Goal: Task Accomplishment & Management: Use online tool/utility

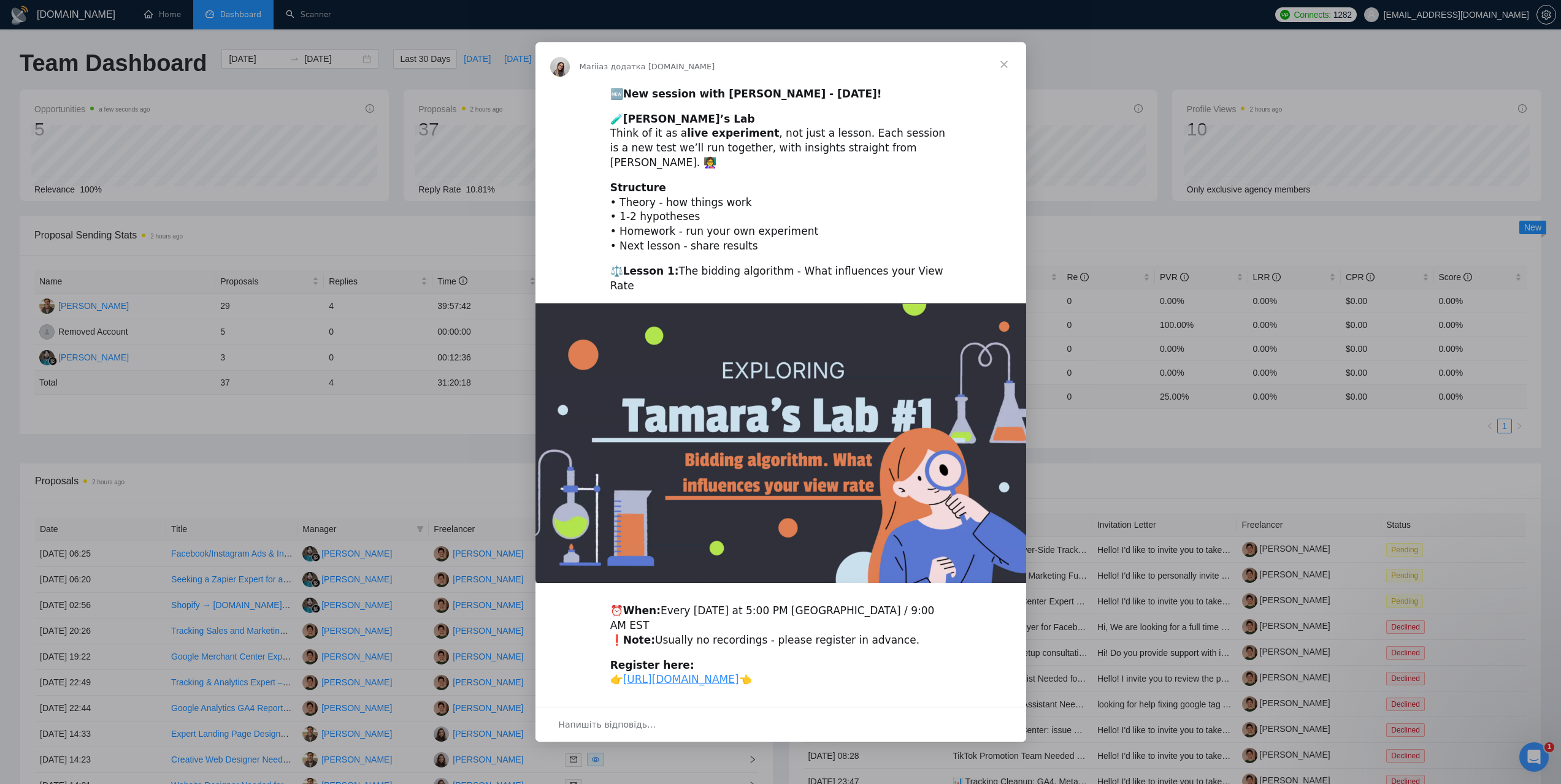
click at [1010, 65] on span "Закрити" at bounding box center [1003, 64] width 44 height 44
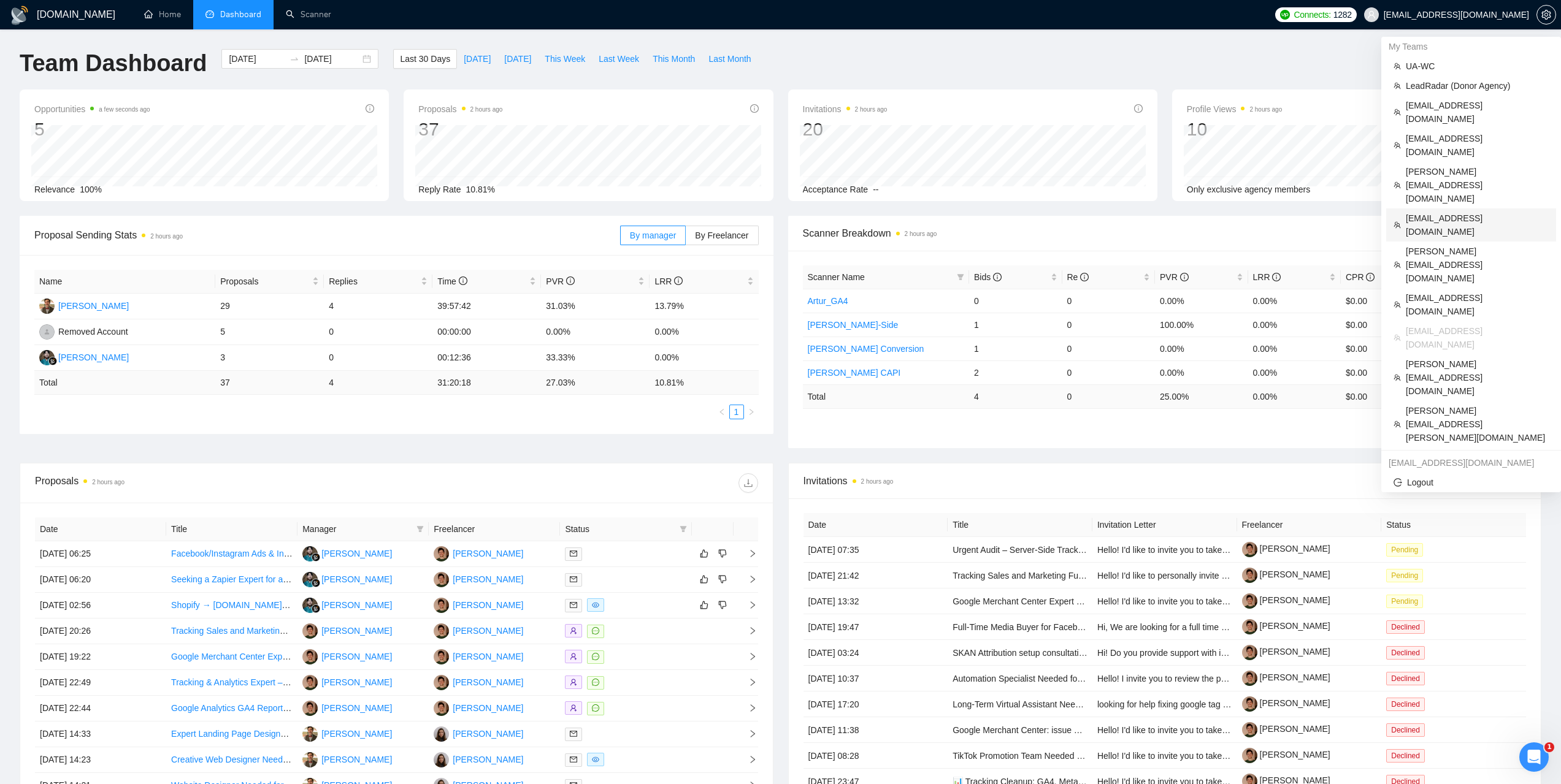
click at [1428, 212] on span "ctmakc@gmail.com" at bounding box center [1477, 225] width 143 height 27
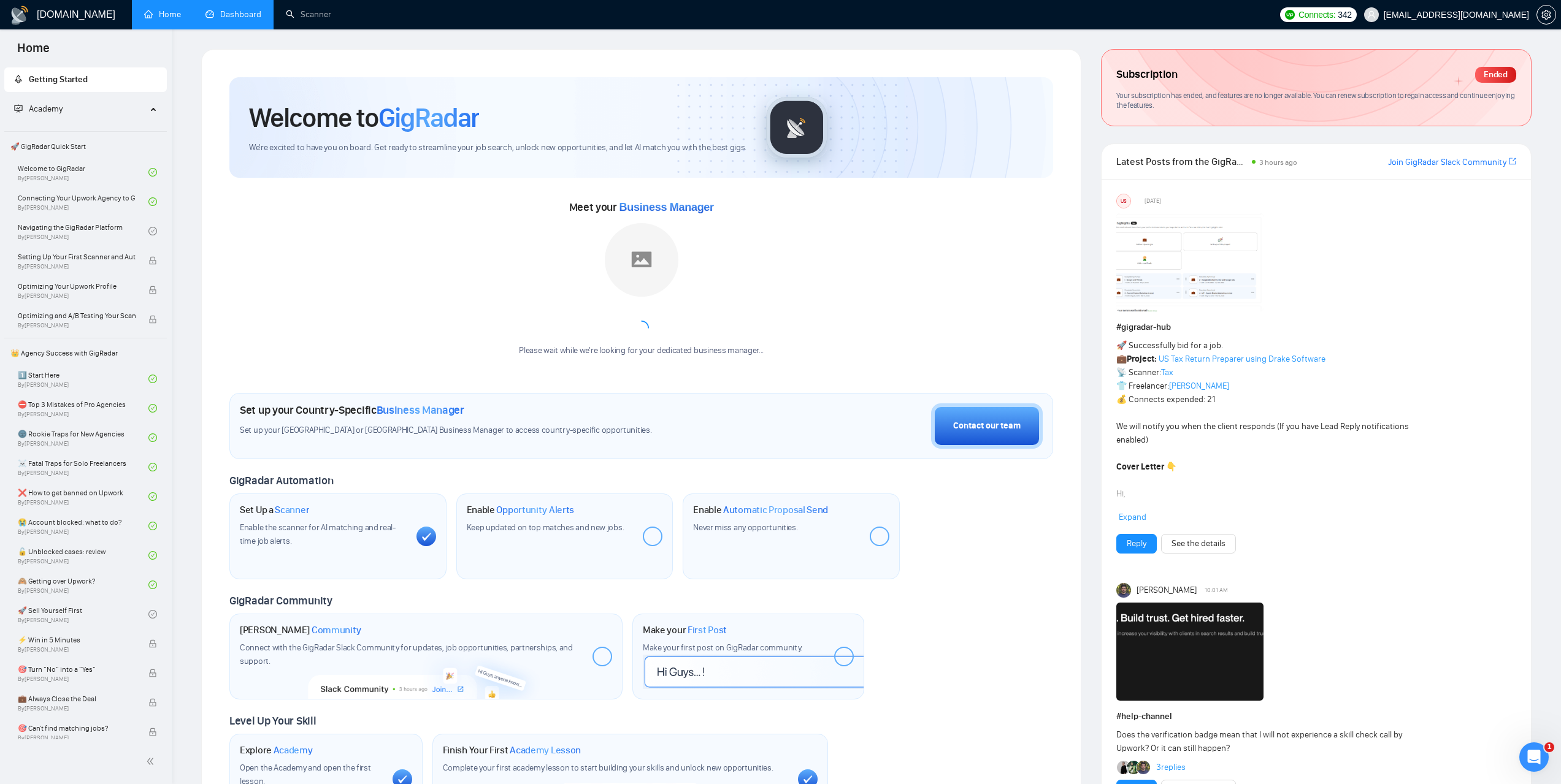
click at [236, 10] on link "Dashboard" at bounding box center [233, 14] width 56 height 10
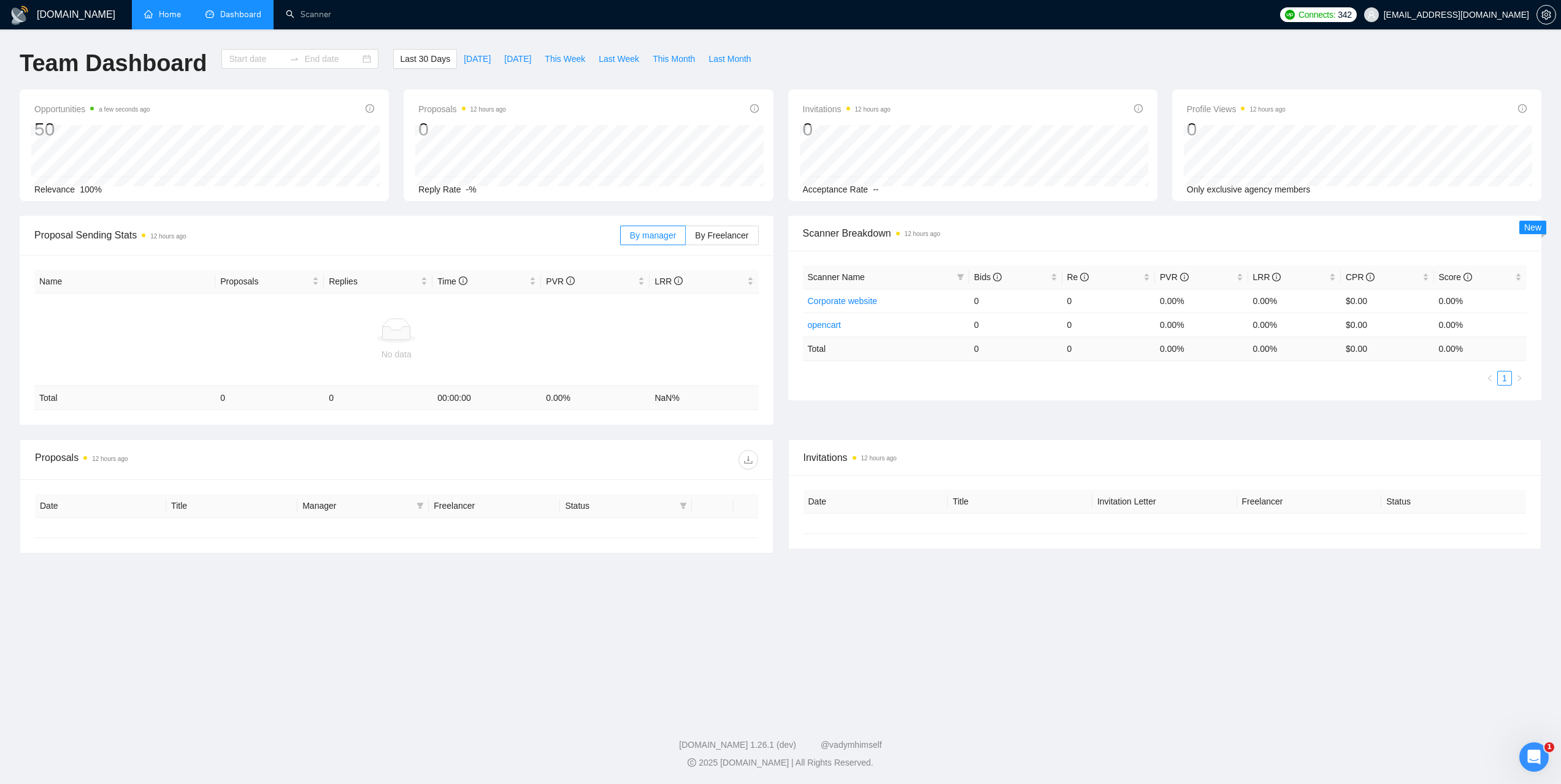
type input "[DATE]"
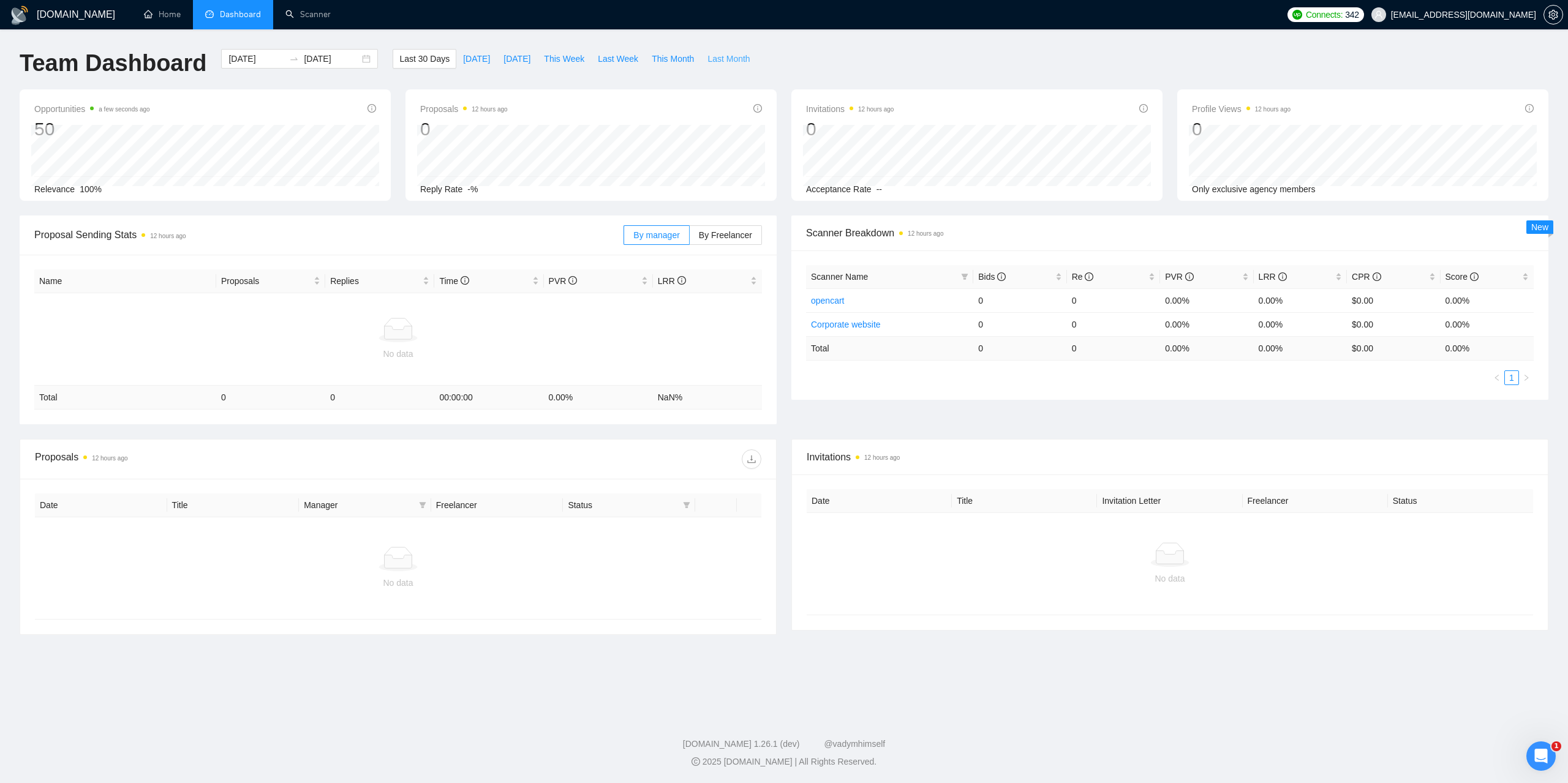
click at [718, 59] on span "Last Month" at bounding box center [728, 58] width 42 height 14
type input "2025-08-01"
type input "2025-08-31"
click at [658, 56] on span "This Month" at bounding box center [673, 58] width 42 height 14
type input "[DATE]"
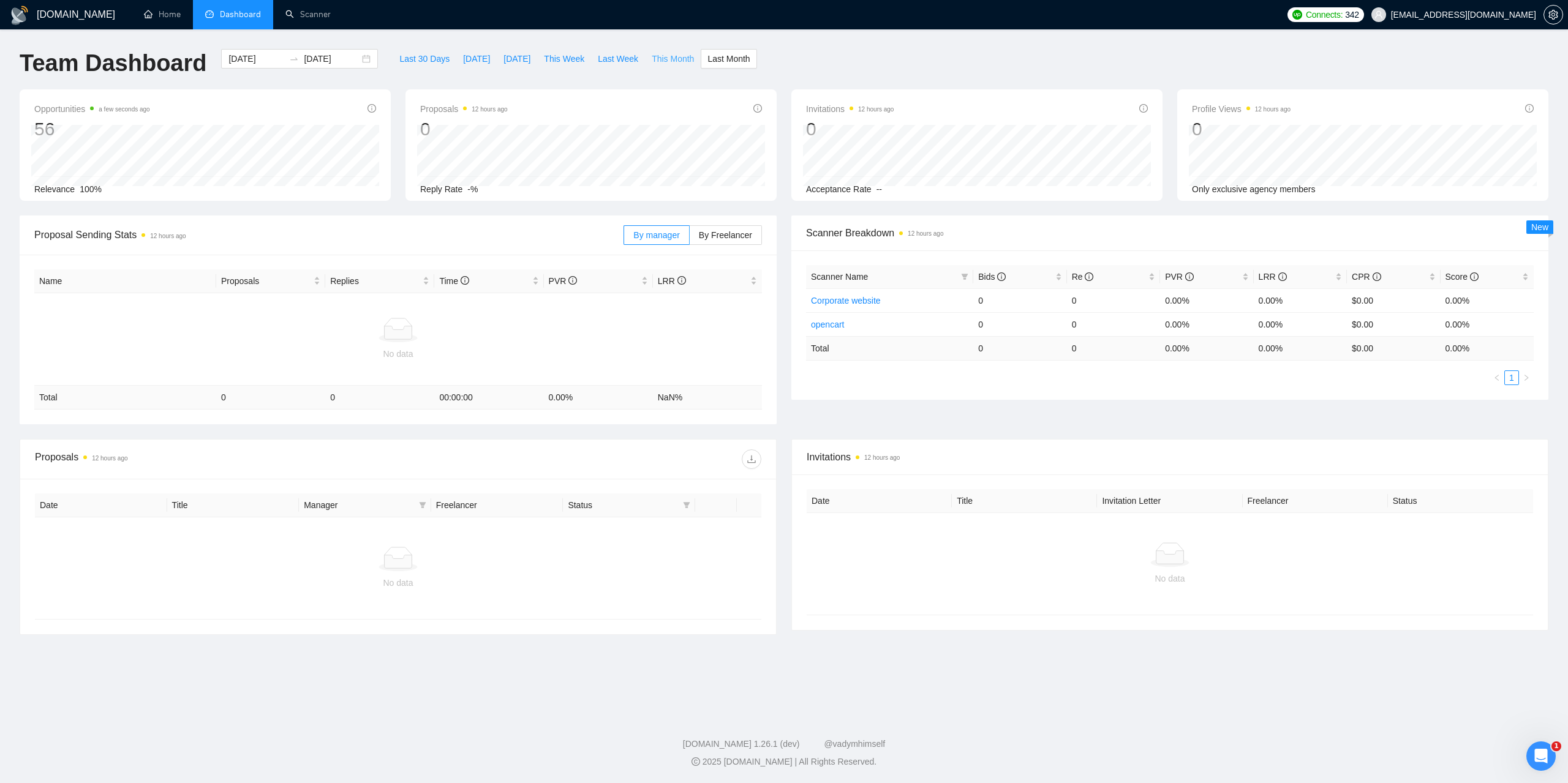
type input "2025-09-30"
click at [724, 59] on span "Last Month" at bounding box center [728, 58] width 42 height 14
type input "2025-08-01"
type input "2025-08-31"
click at [266, 52] on input "2025-08-01" at bounding box center [256, 58] width 56 height 14
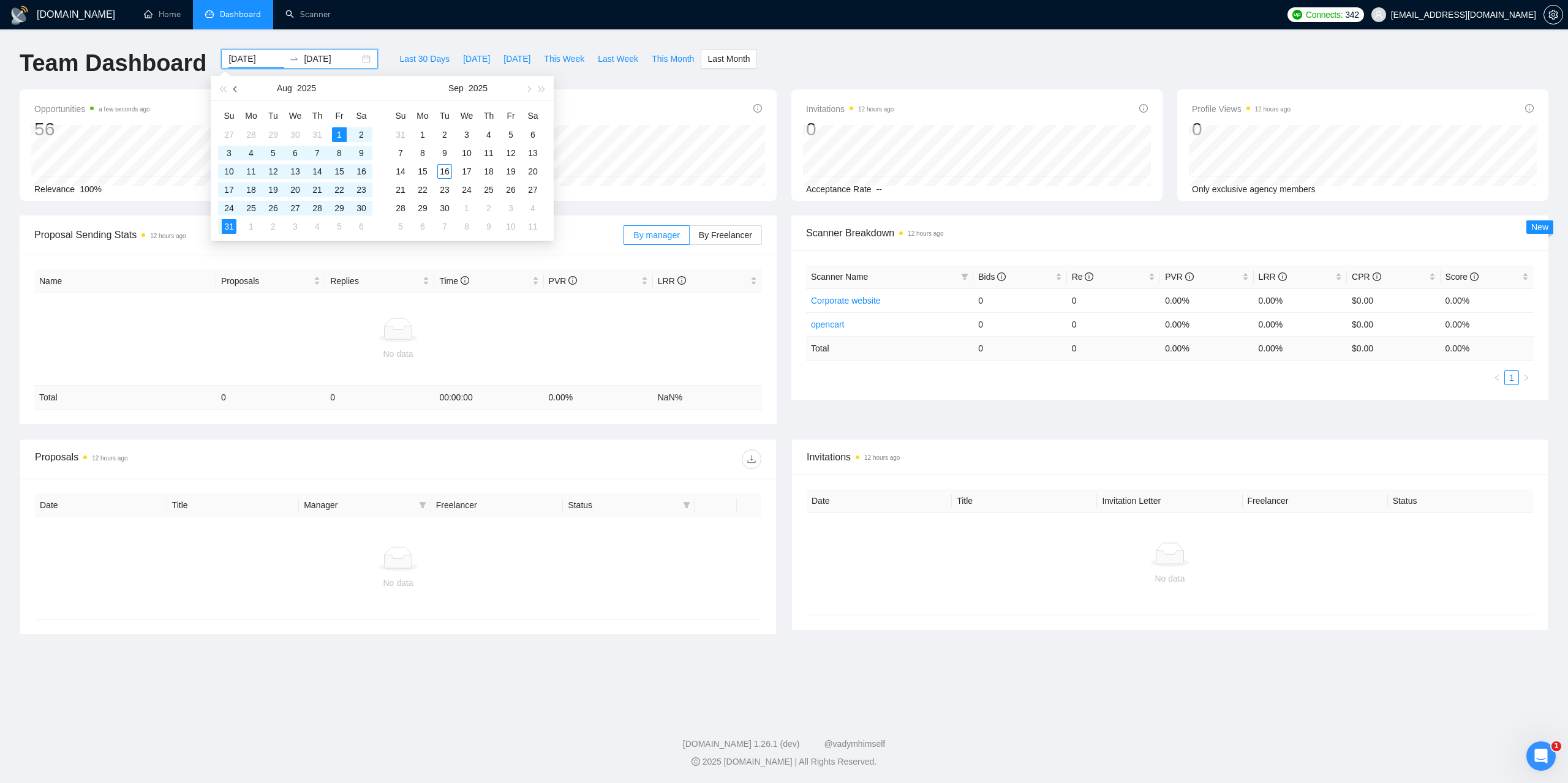
click at [232, 89] on button "button" at bounding box center [235, 88] width 14 height 25
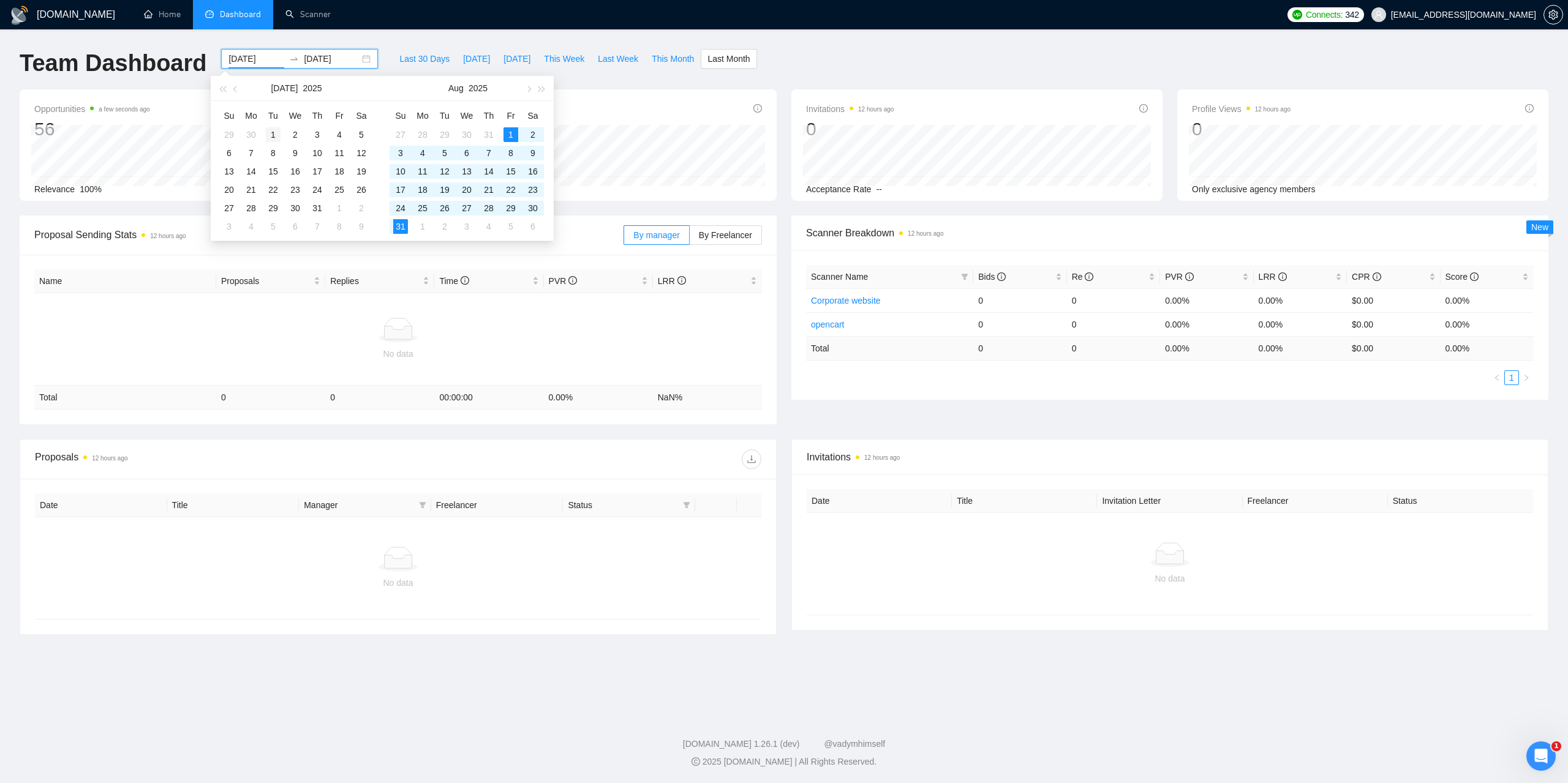
type input "2025-07-01"
click at [276, 130] on div "1" at bounding box center [273, 134] width 14 height 14
click at [233, 89] on span "button" at bounding box center [236, 89] width 6 height 6
click at [407, 153] on div "6" at bounding box center [400, 153] width 14 height 14
click at [317, 55] on input "2025-07-06" at bounding box center [332, 58] width 56 height 14
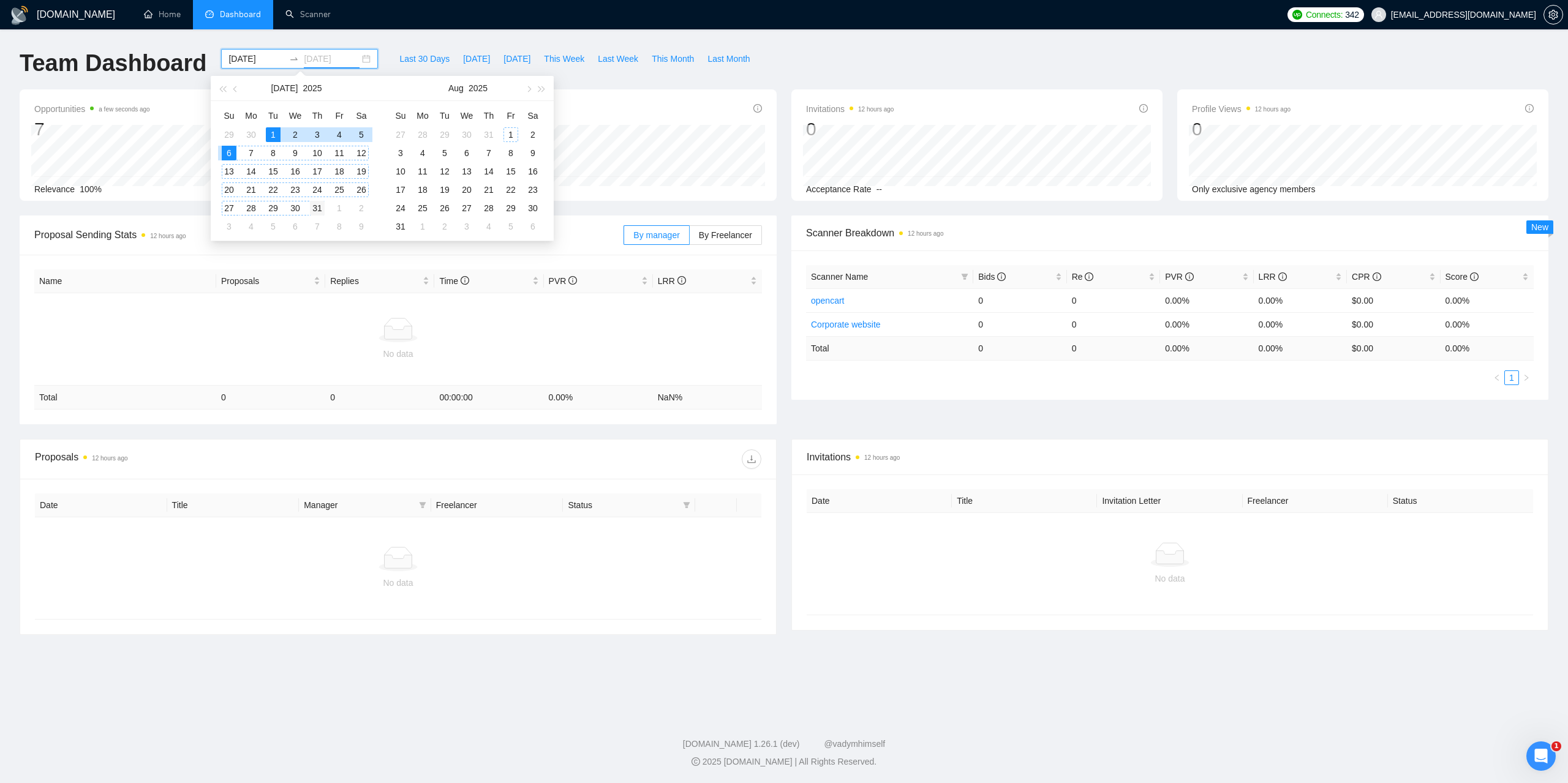
type input "2025-07-31"
click at [320, 207] on div "31" at bounding box center [317, 208] width 14 height 14
click at [235, 87] on span "button" at bounding box center [236, 89] width 6 height 6
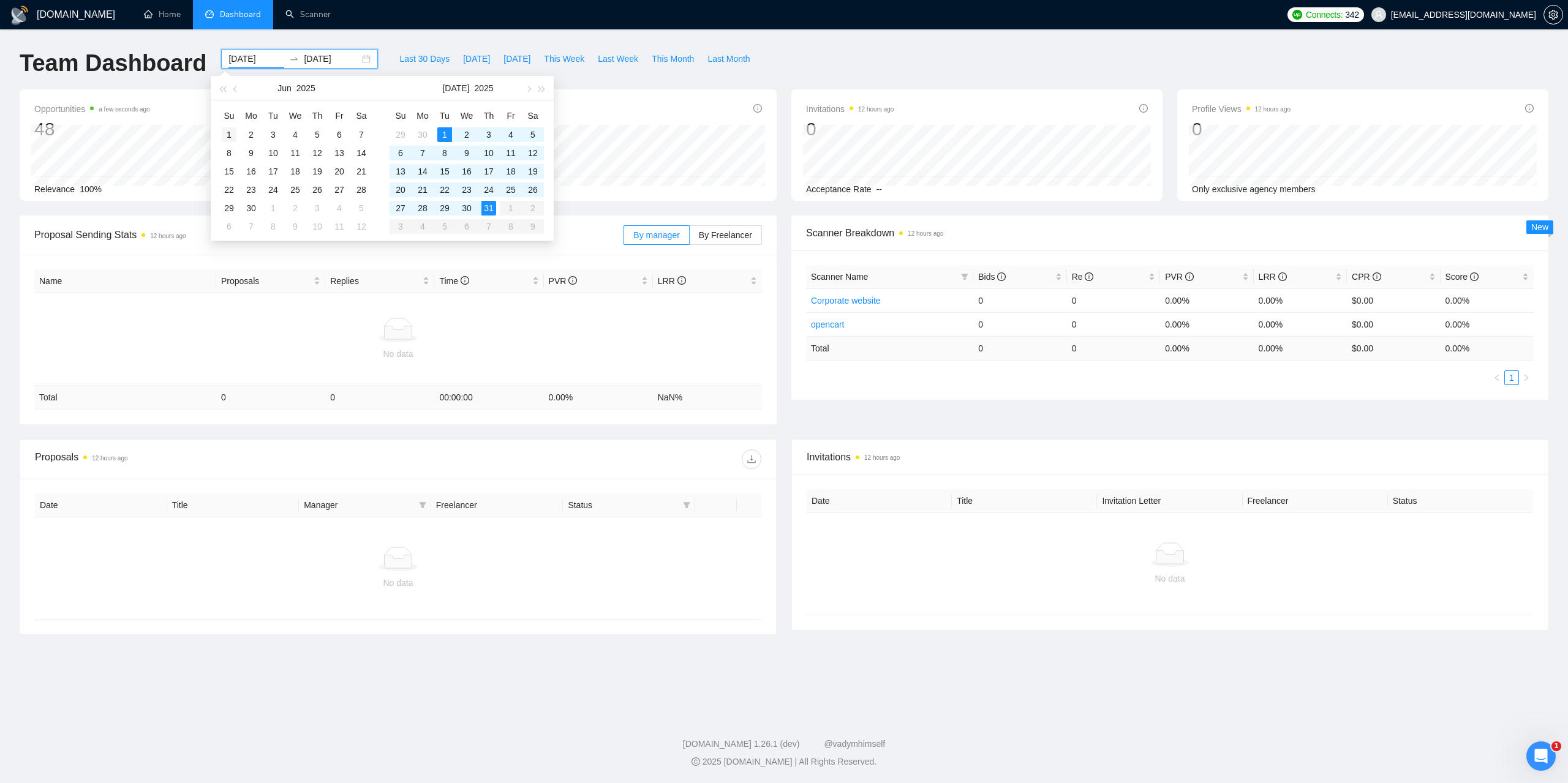
type input "2025-06-01"
click at [231, 128] on div "1" at bounding box center [229, 134] width 14 height 14
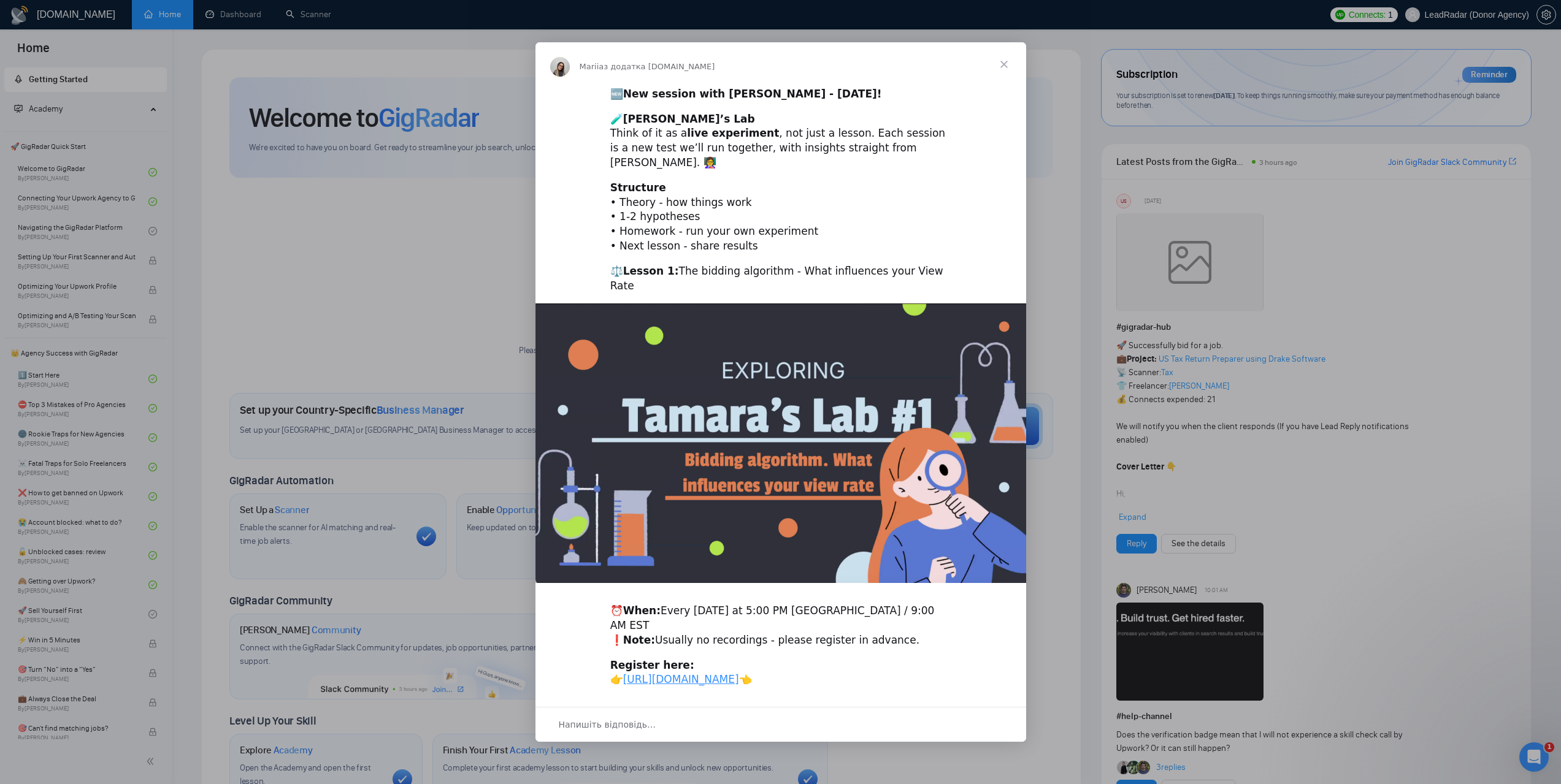
click at [1003, 70] on span "Закрити" at bounding box center [1003, 64] width 44 height 44
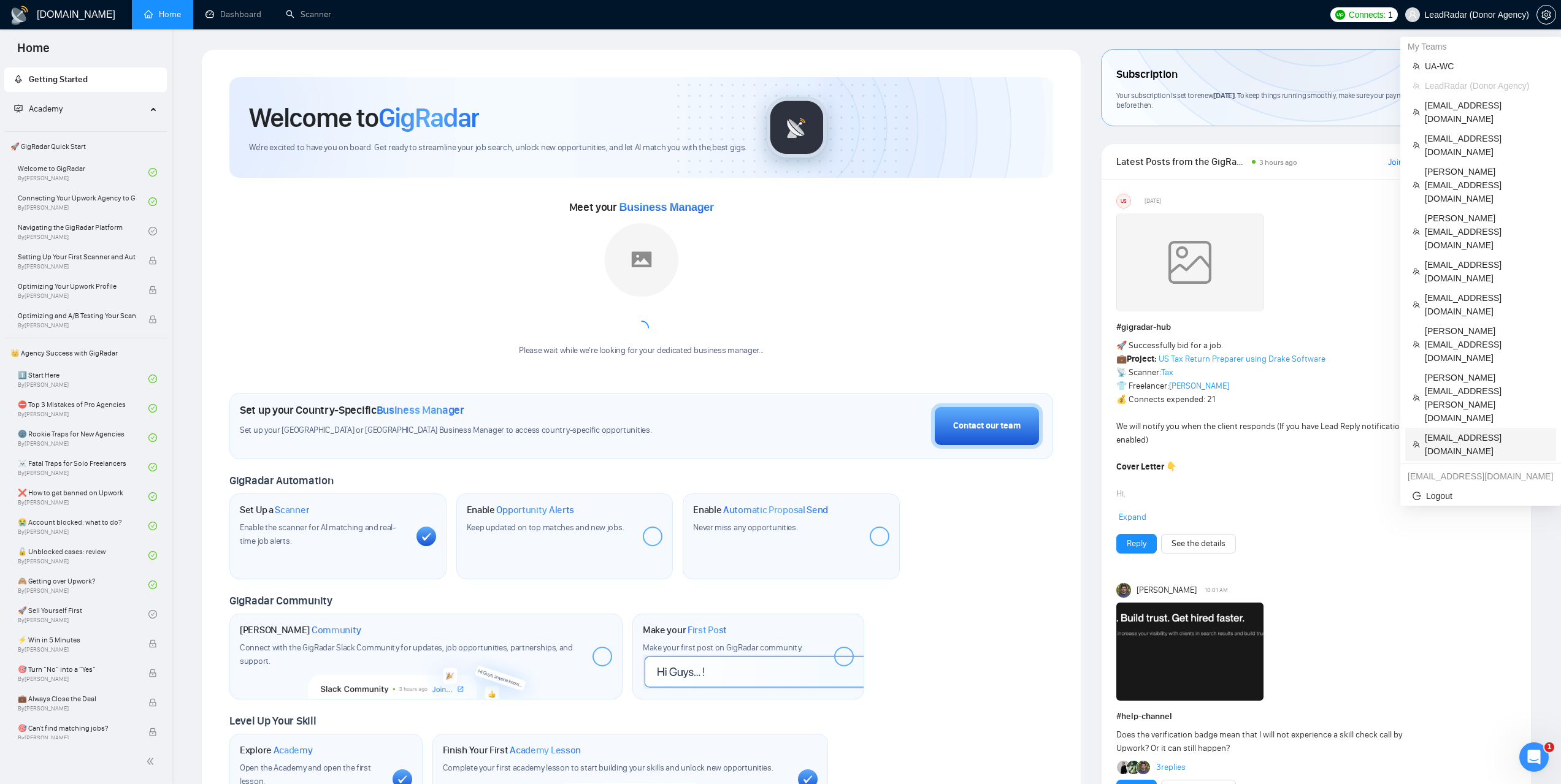
click at [1449, 431] on span "nikitadom96@gmail.com" at bounding box center [1487, 444] width 124 height 27
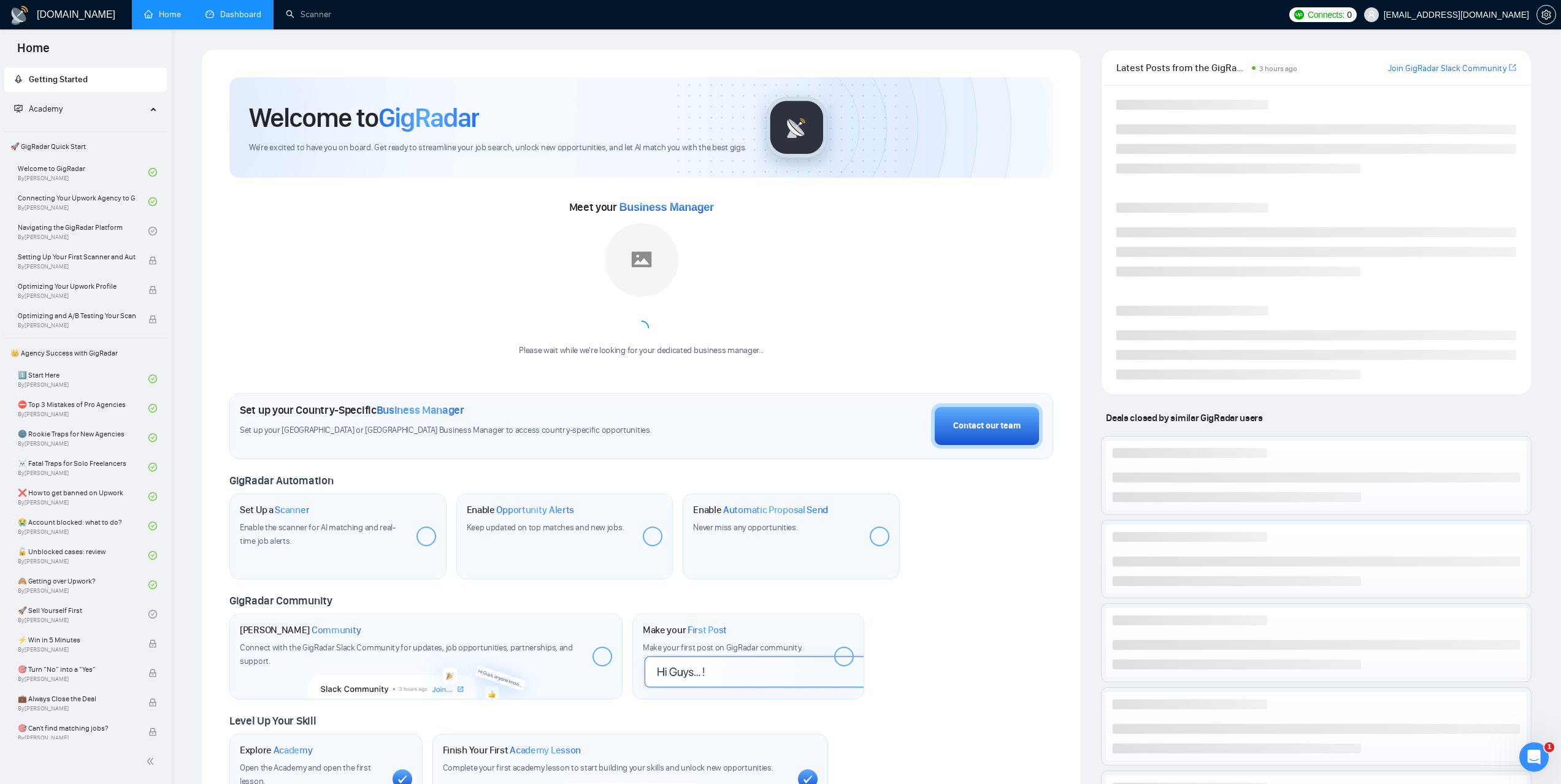
click at [253, 20] on link "Dashboard" at bounding box center [233, 14] width 56 height 10
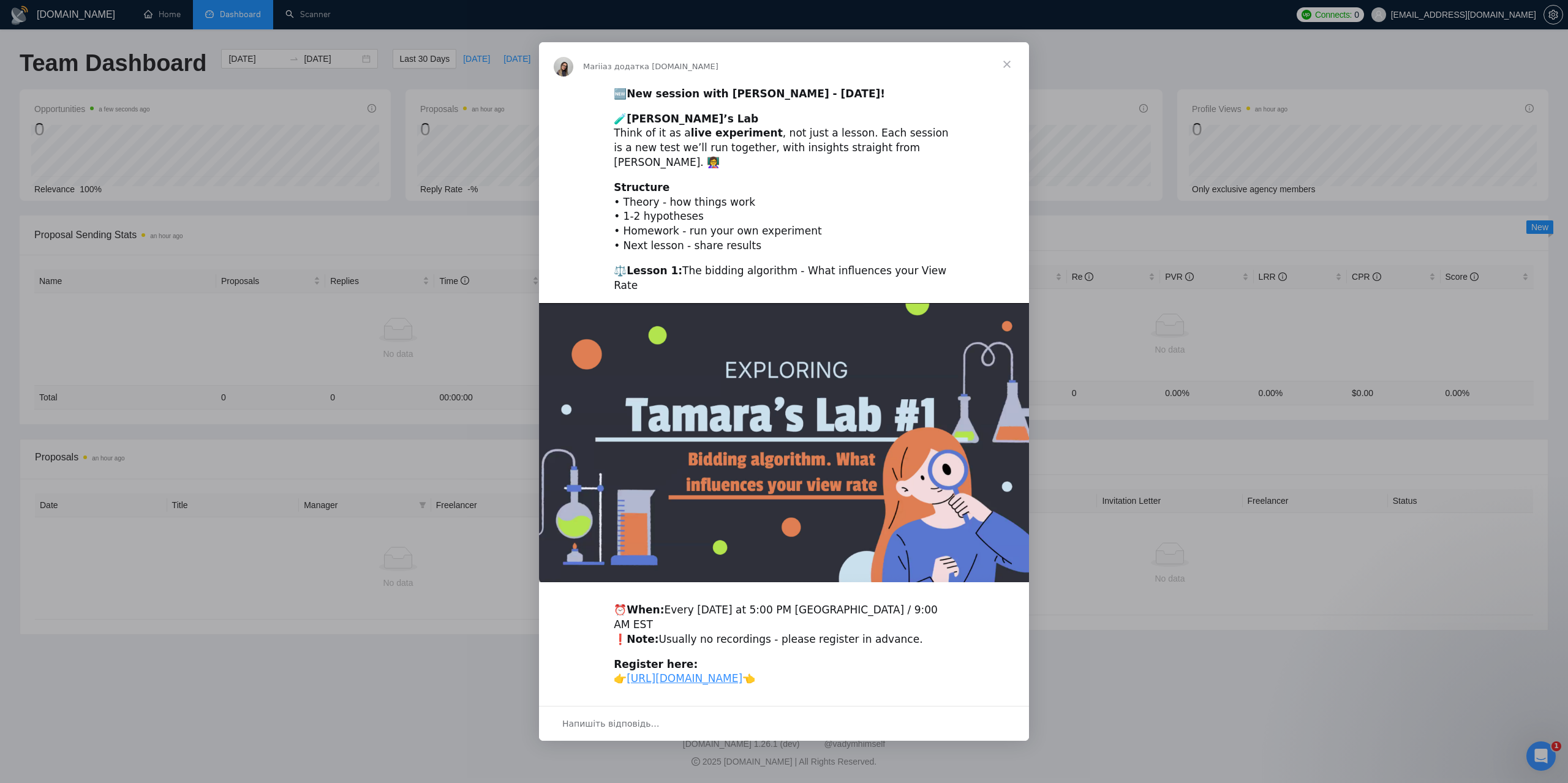
click at [1006, 66] on span "Закрити" at bounding box center [1007, 64] width 44 height 44
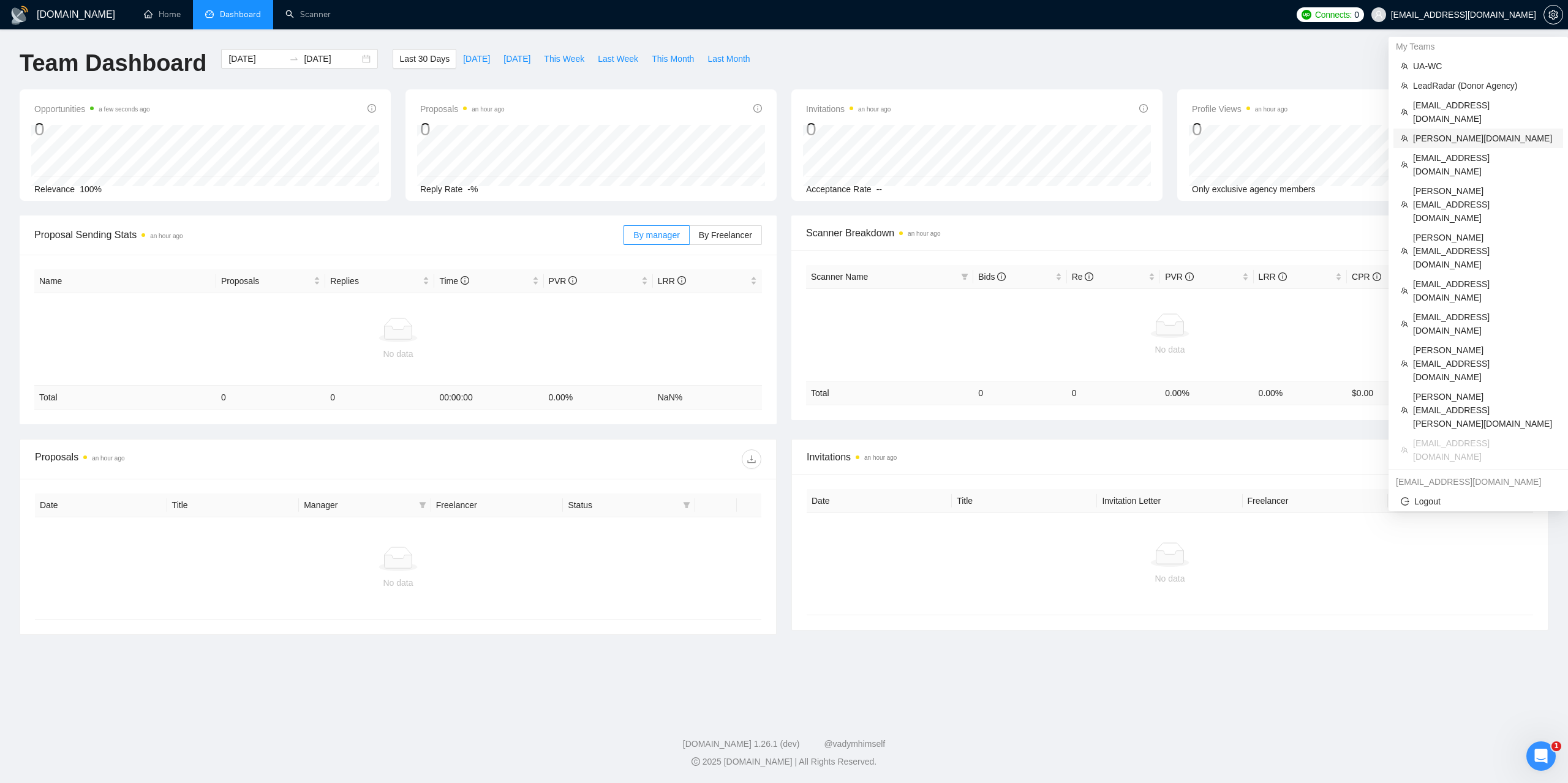
click at [1433, 132] on span "Gearheart.io" at bounding box center [1484, 138] width 142 height 14
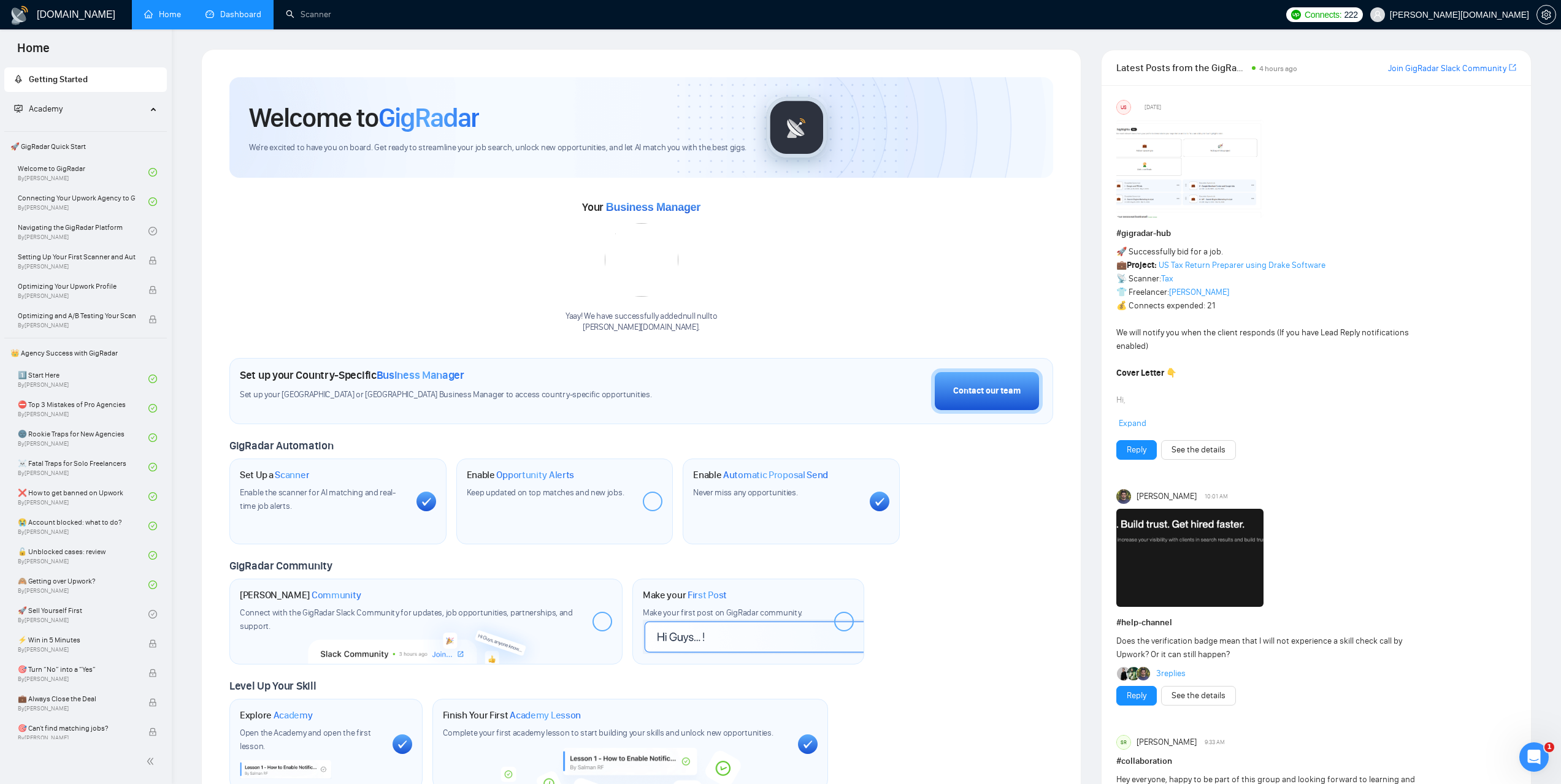
click at [233, 10] on link "Dashboard" at bounding box center [233, 14] width 56 height 10
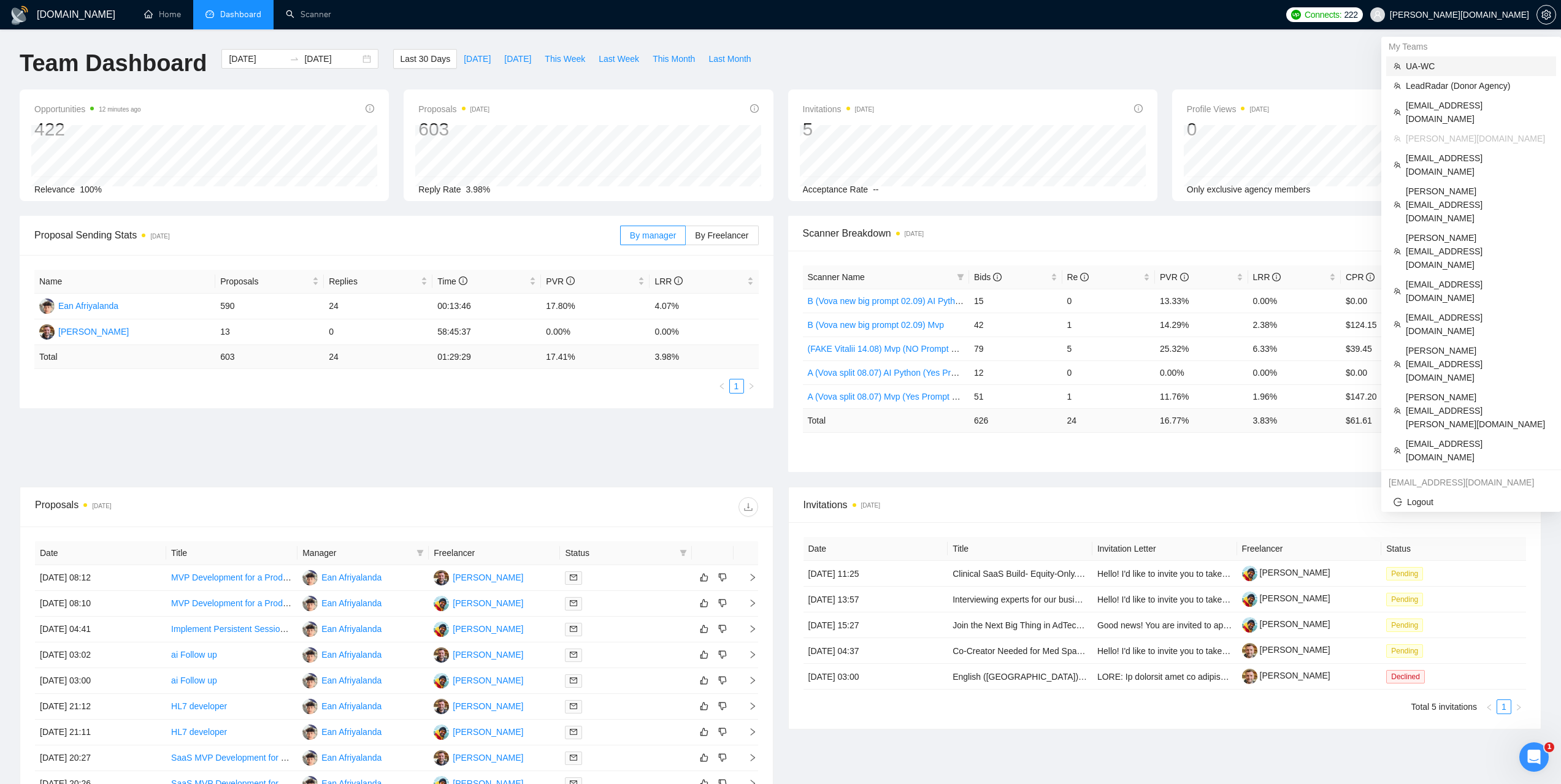
click at [1451, 64] on span "UA-WC" at bounding box center [1477, 66] width 143 height 14
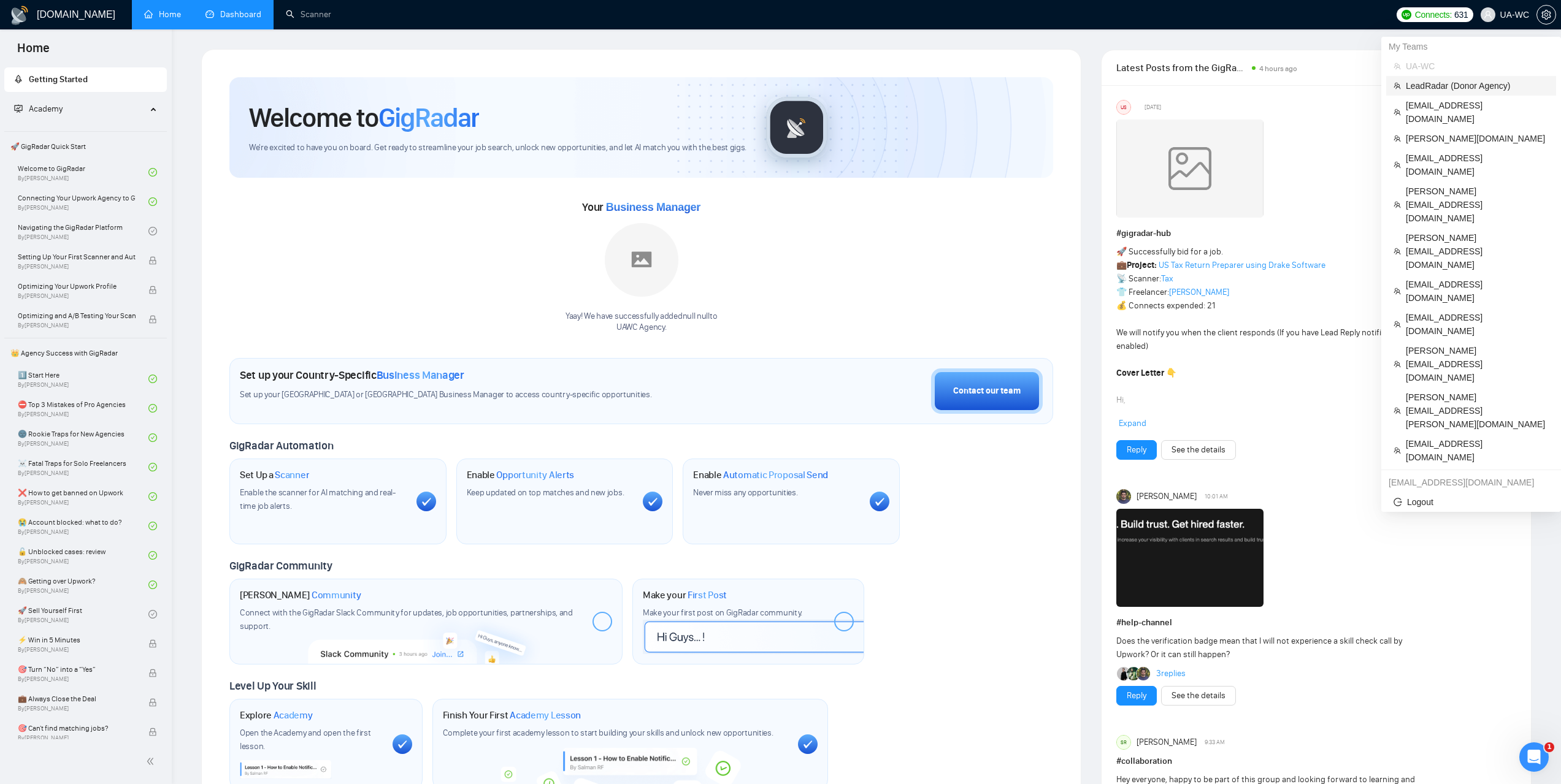
click at [1457, 89] on span "LeadRadar (Donor Agency)" at bounding box center [1477, 85] width 143 height 14
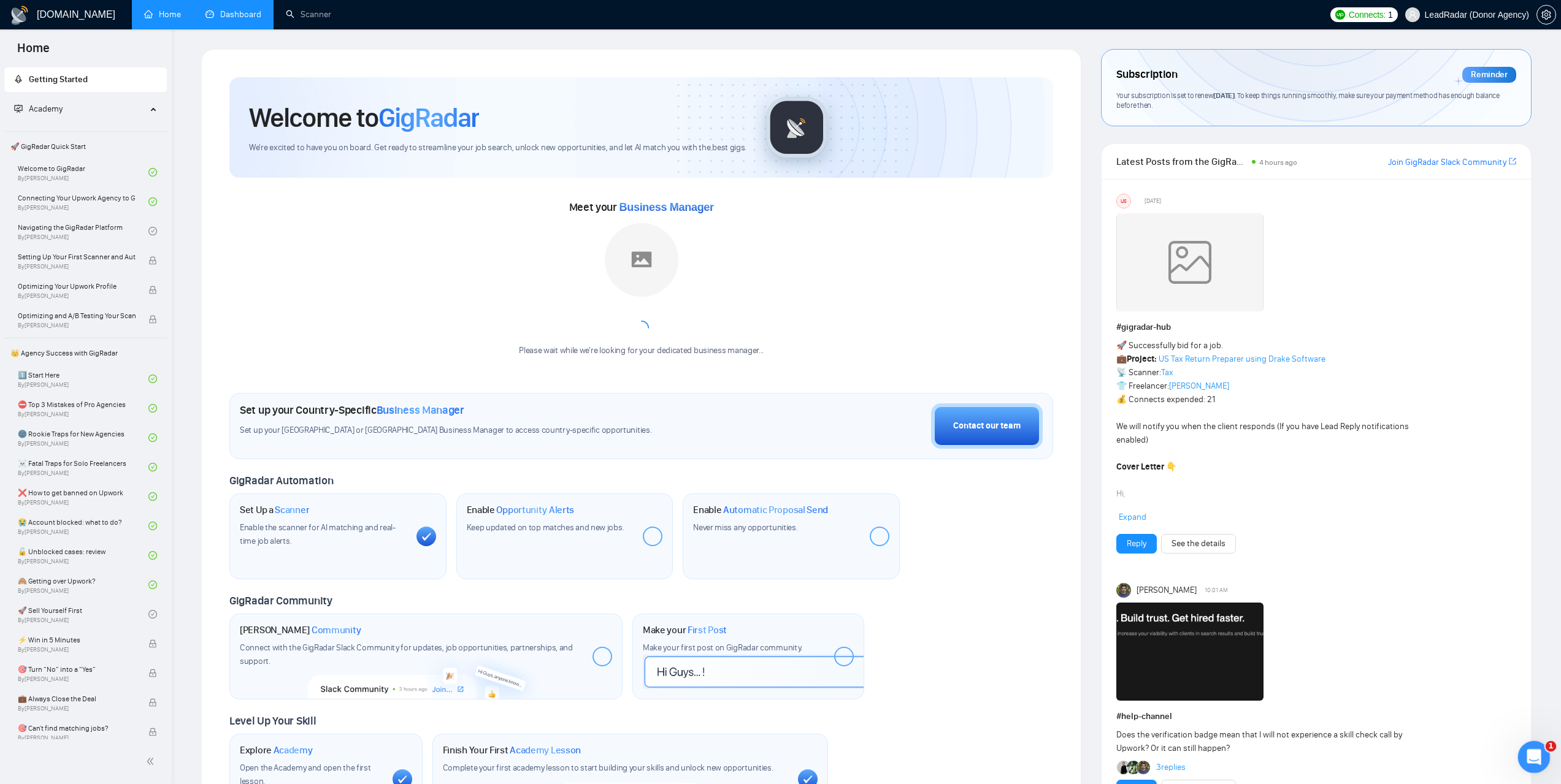
click at [1527, 747] on div "Відкрити програму для спілкування Intercom" at bounding box center [1532, 755] width 41 height 41
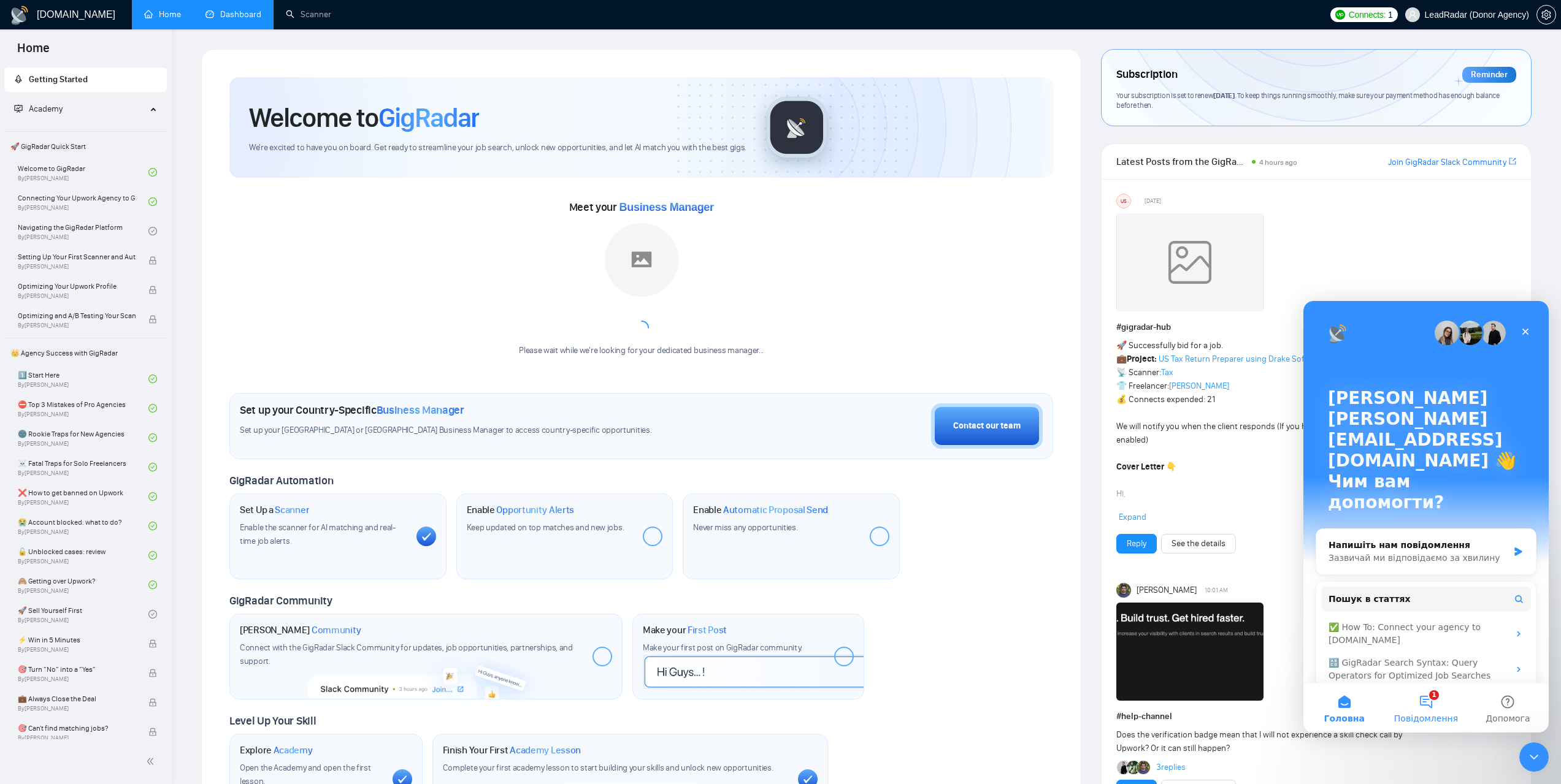
click at [1430, 700] on button "1 Повідомлення" at bounding box center [1426, 708] width 81 height 49
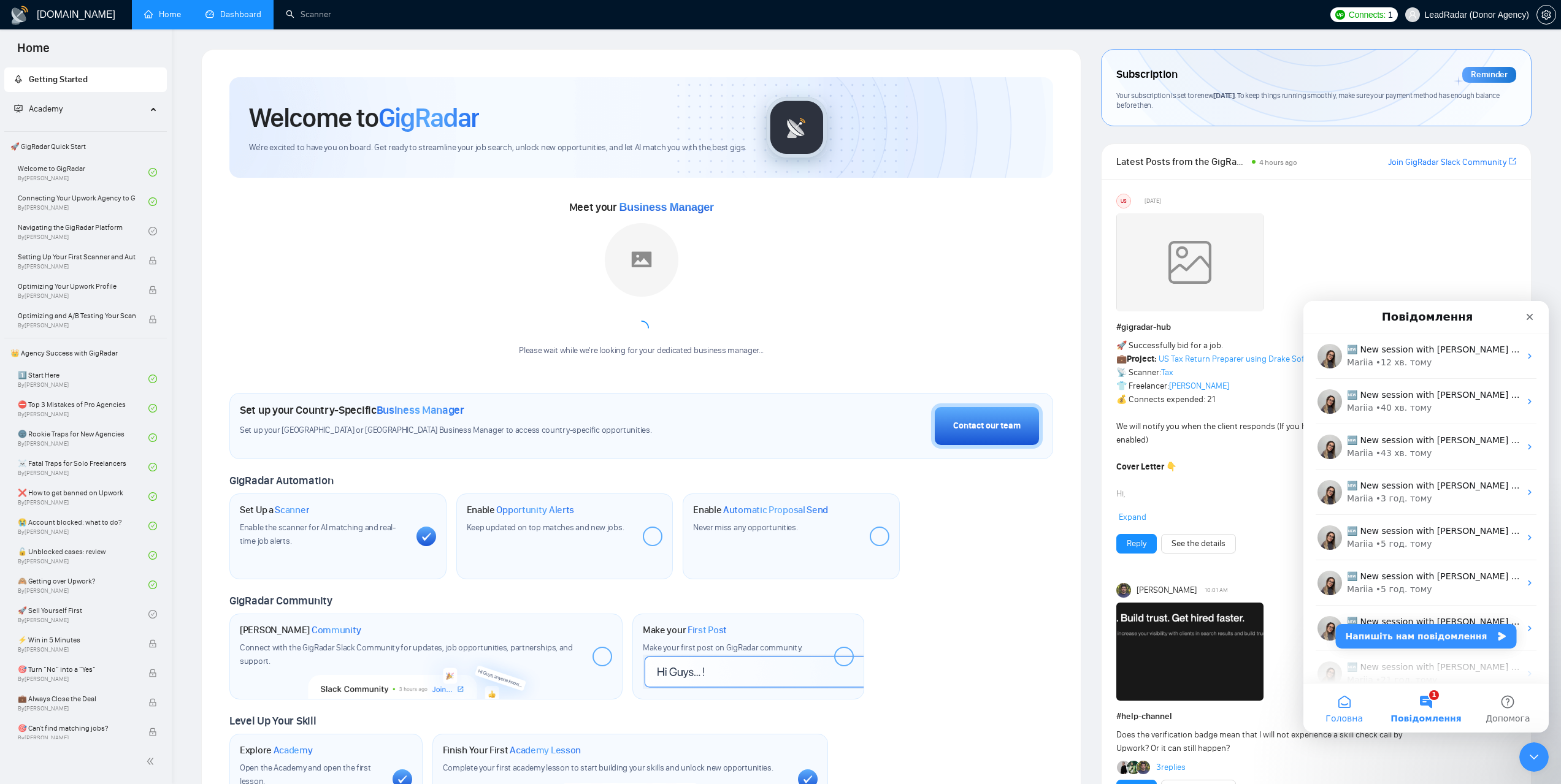
click at [1350, 711] on button "Головна" at bounding box center [1344, 708] width 81 height 49
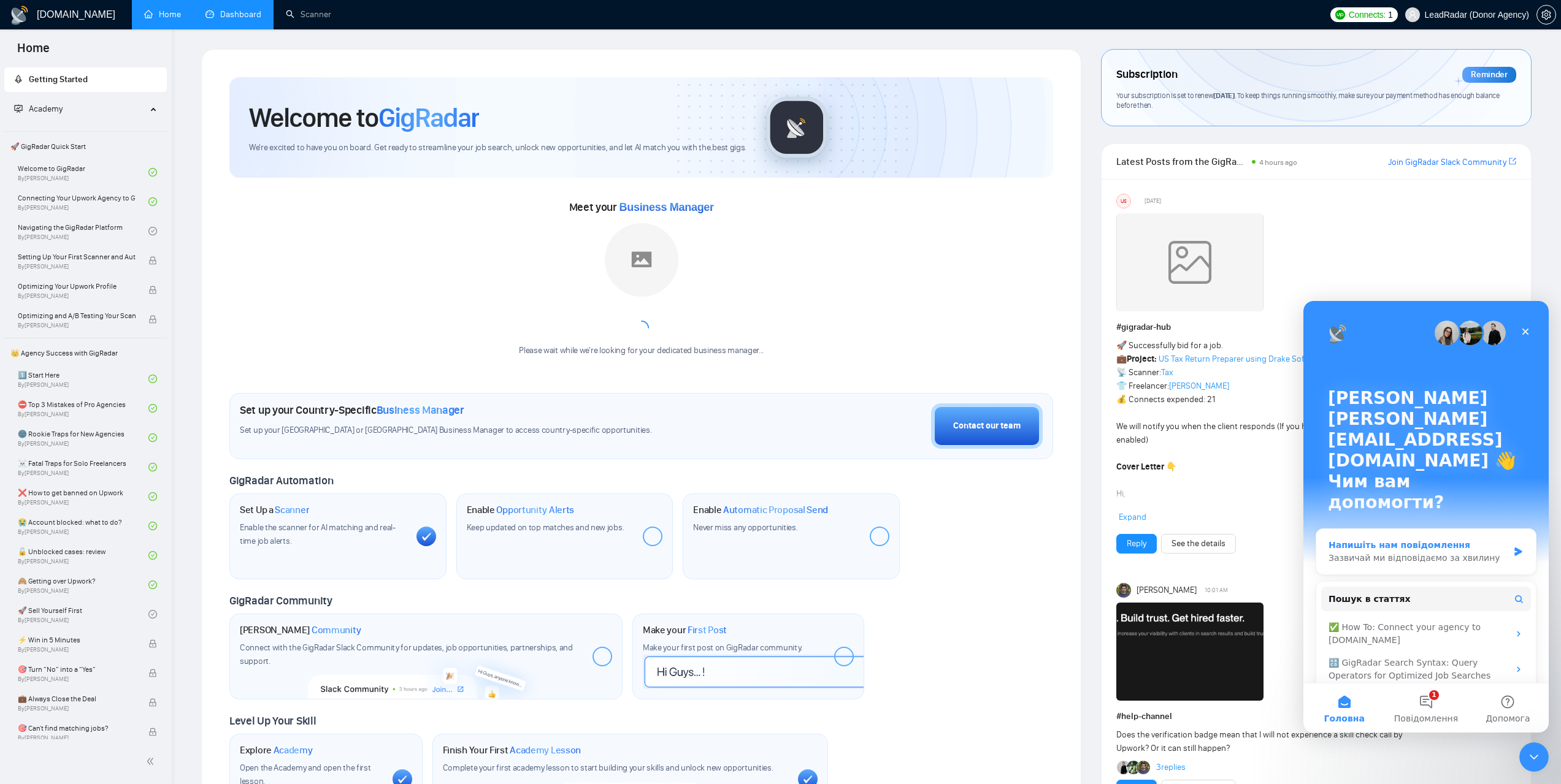
click at [1449, 539] on div "Напишіть нам повідомлення" at bounding box center [1418, 545] width 180 height 13
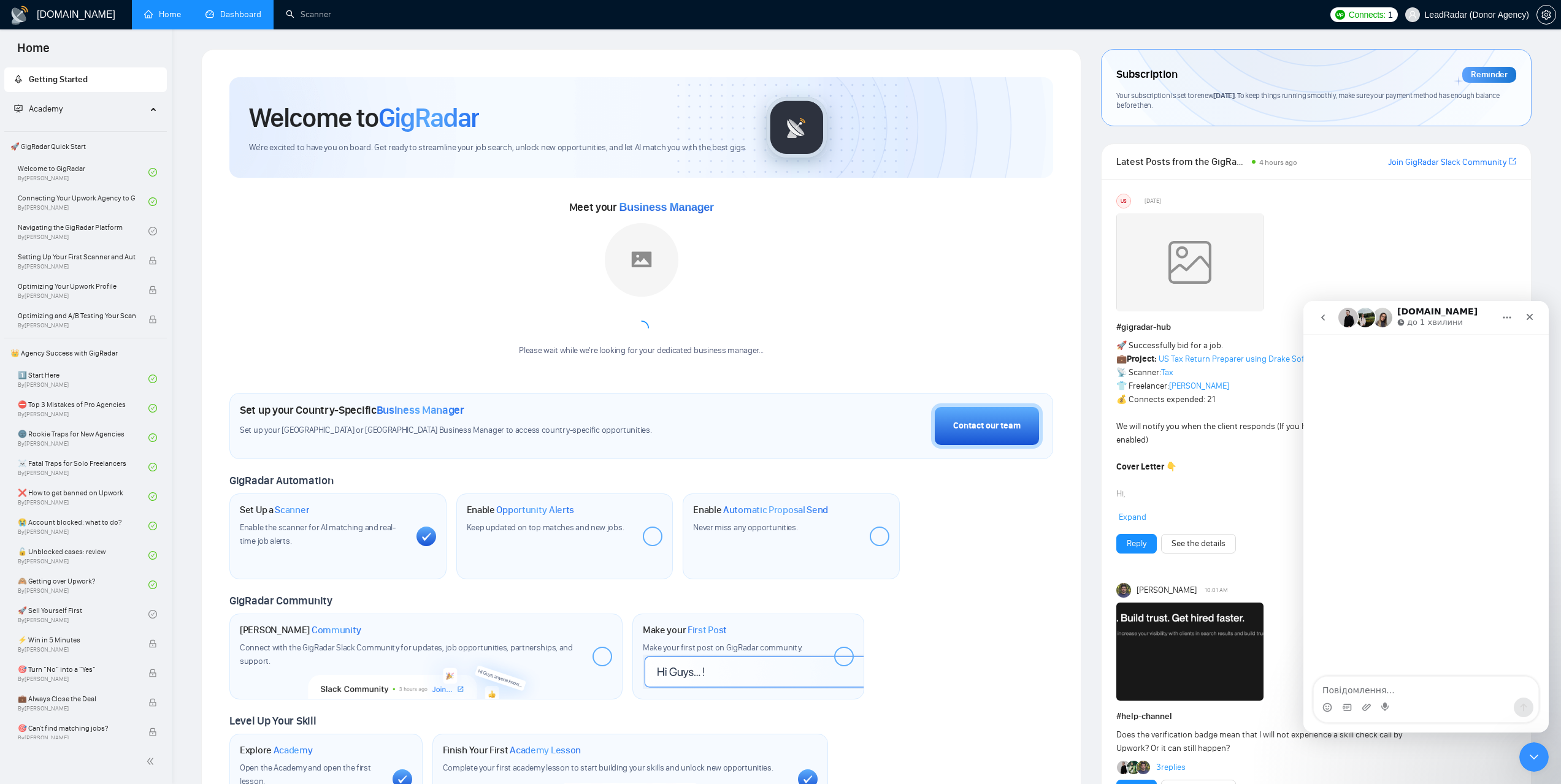
click at [1327, 322] on icon "go back" at bounding box center [1323, 318] width 10 height 10
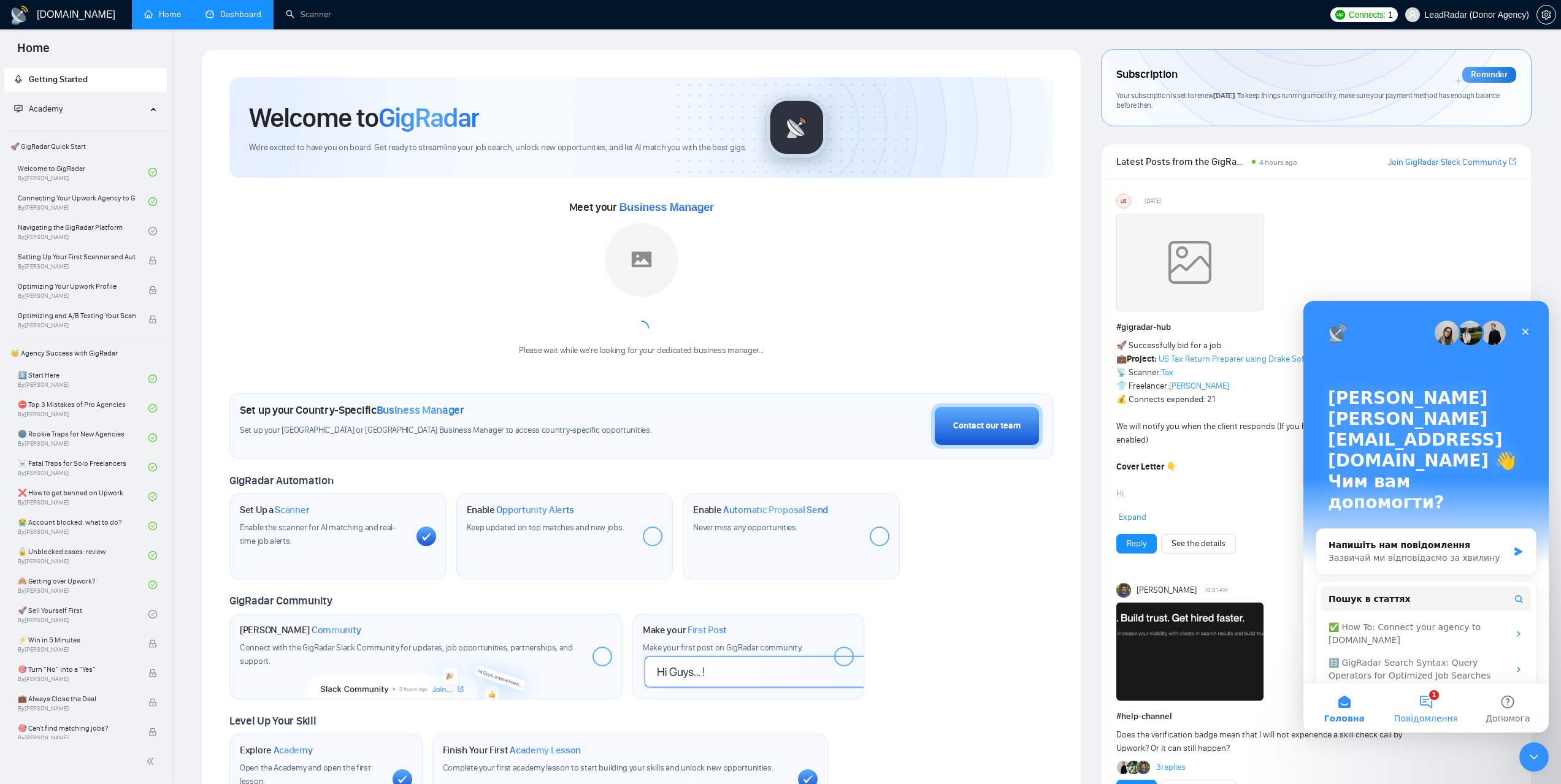
click at [1430, 708] on button "1 Повідомлення" at bounding box center [1426, 708] width 81 height 49
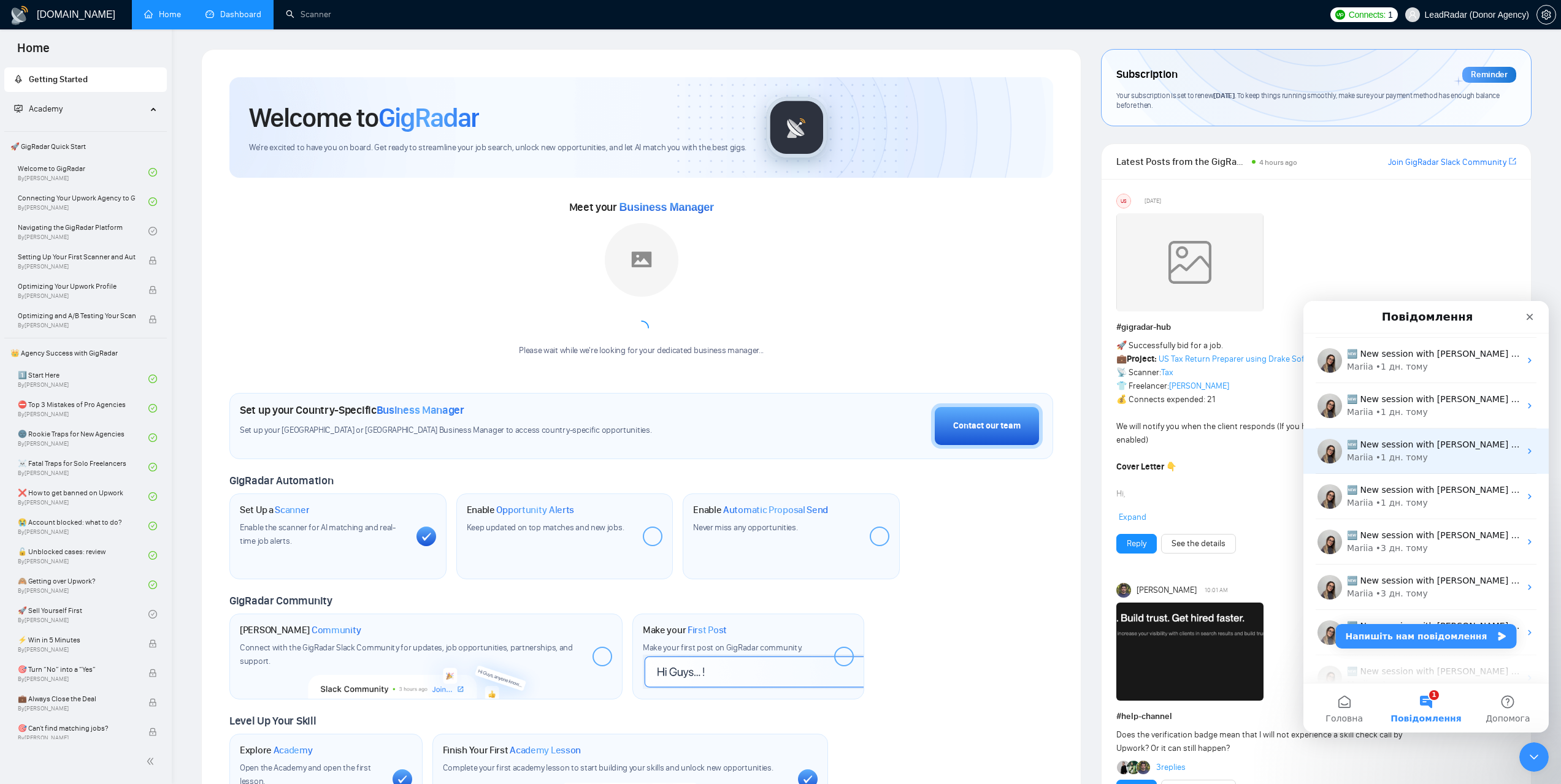
scroll to position [607, 0]
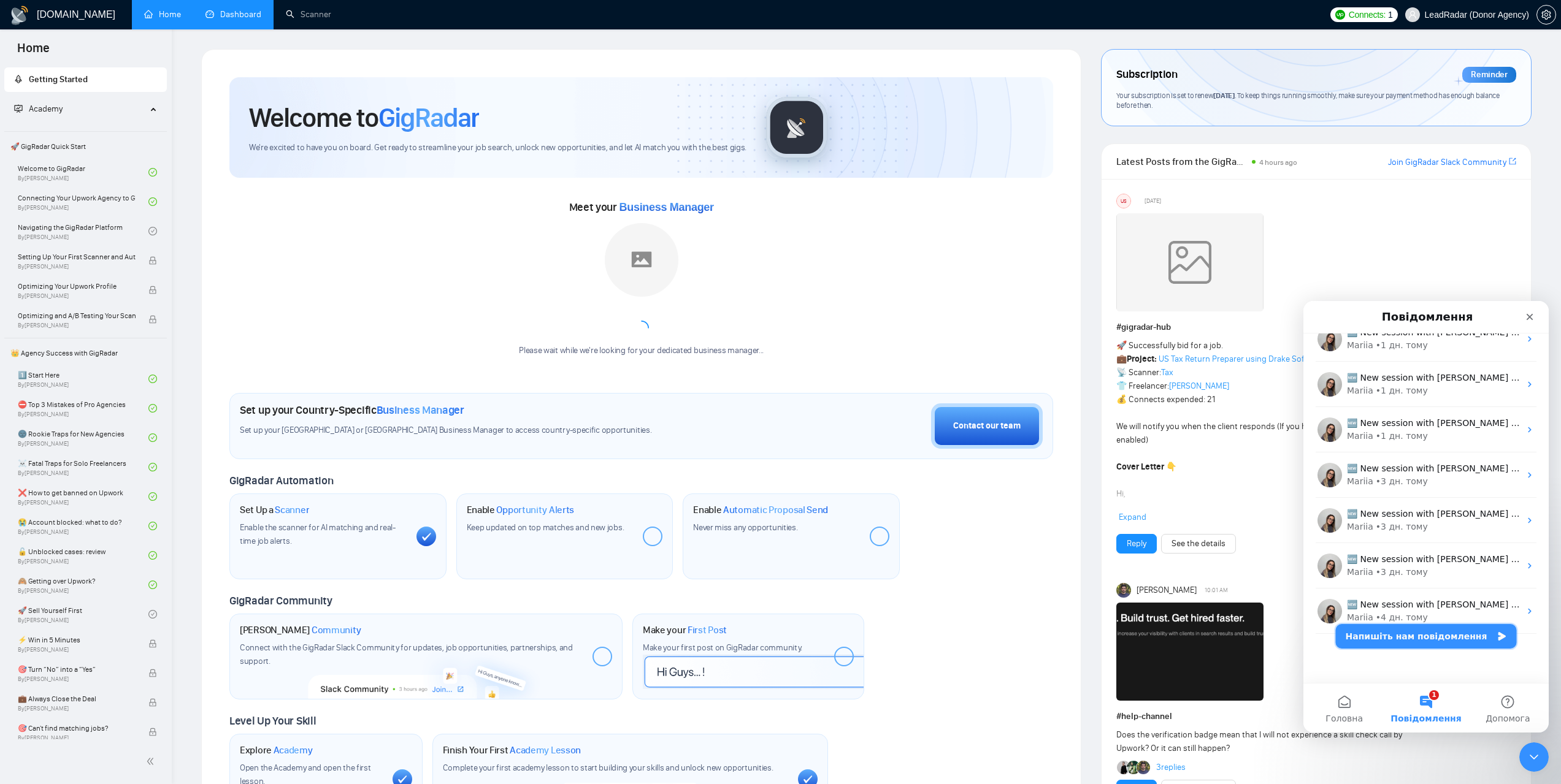
click at [1468, 637] on button "Напишіть нам повідомлення" at bounding box center [1426, 636] width 181 height 25
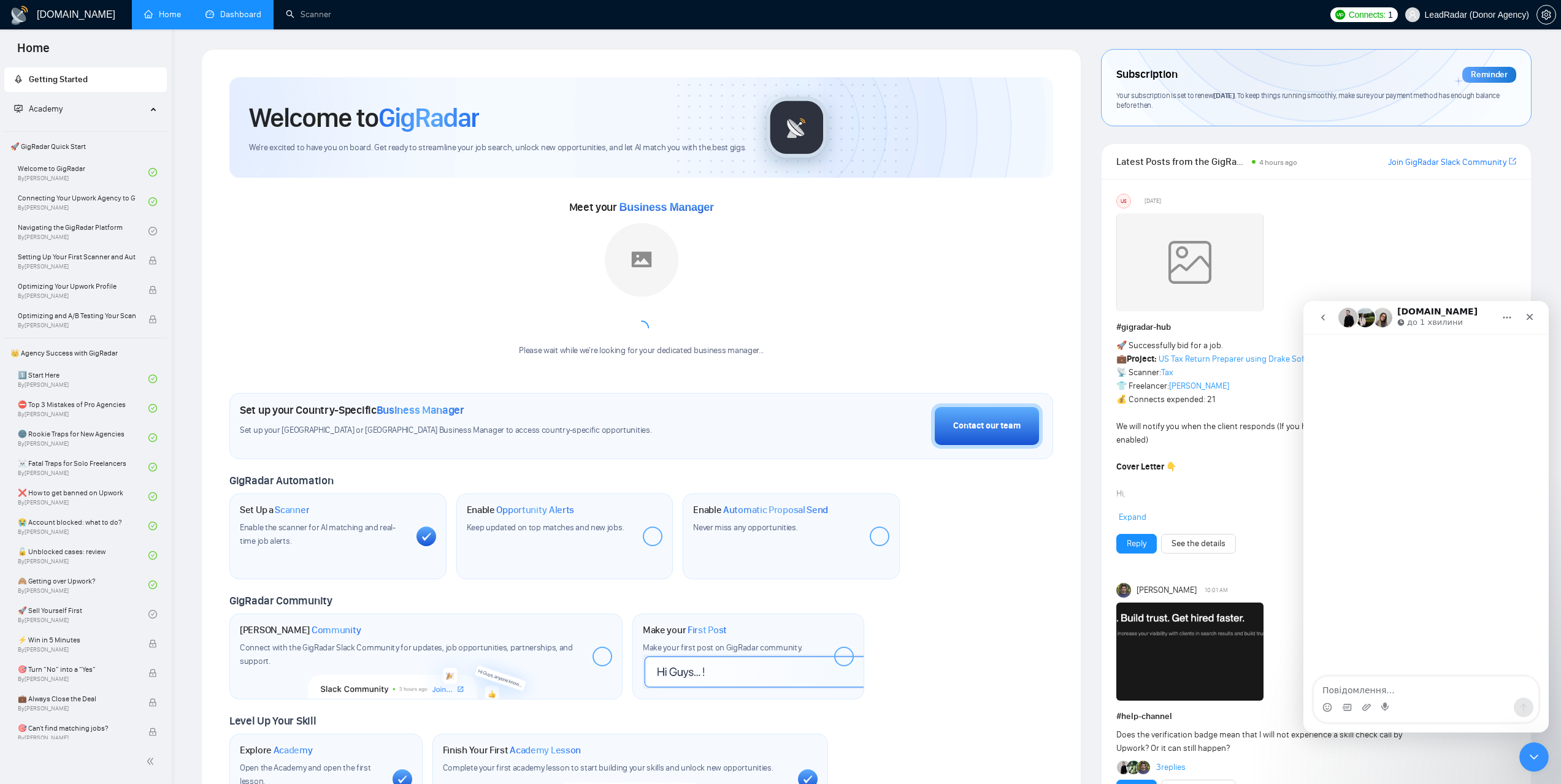
scroll to position [557, 0]
click at [1325, 318] on icon "go back" at bounding box center [1323, 318] width 10 height 10
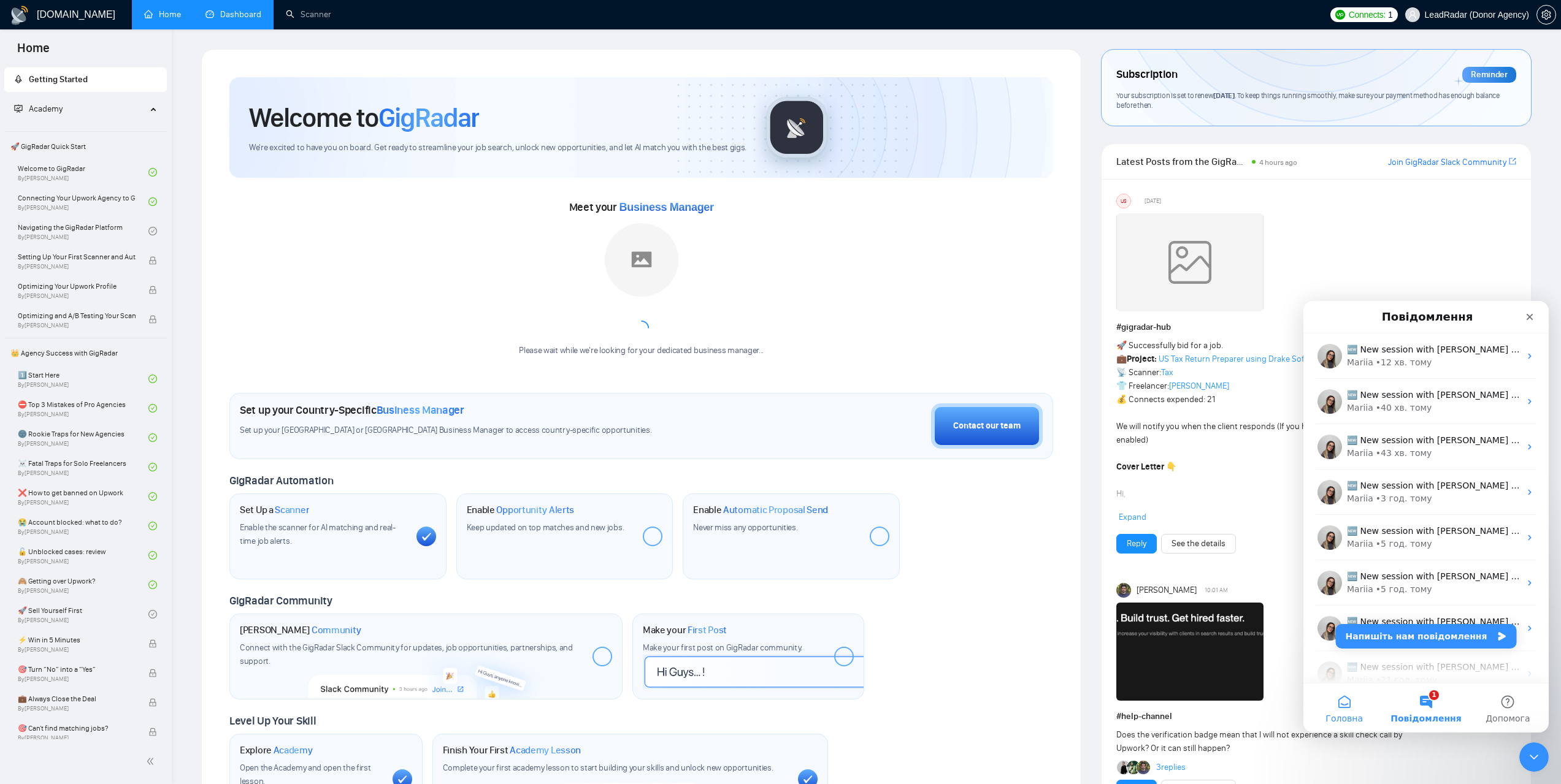
click at [1353, 719] on span "Головна" at bounding box center [1344, 718] width 37 height 9
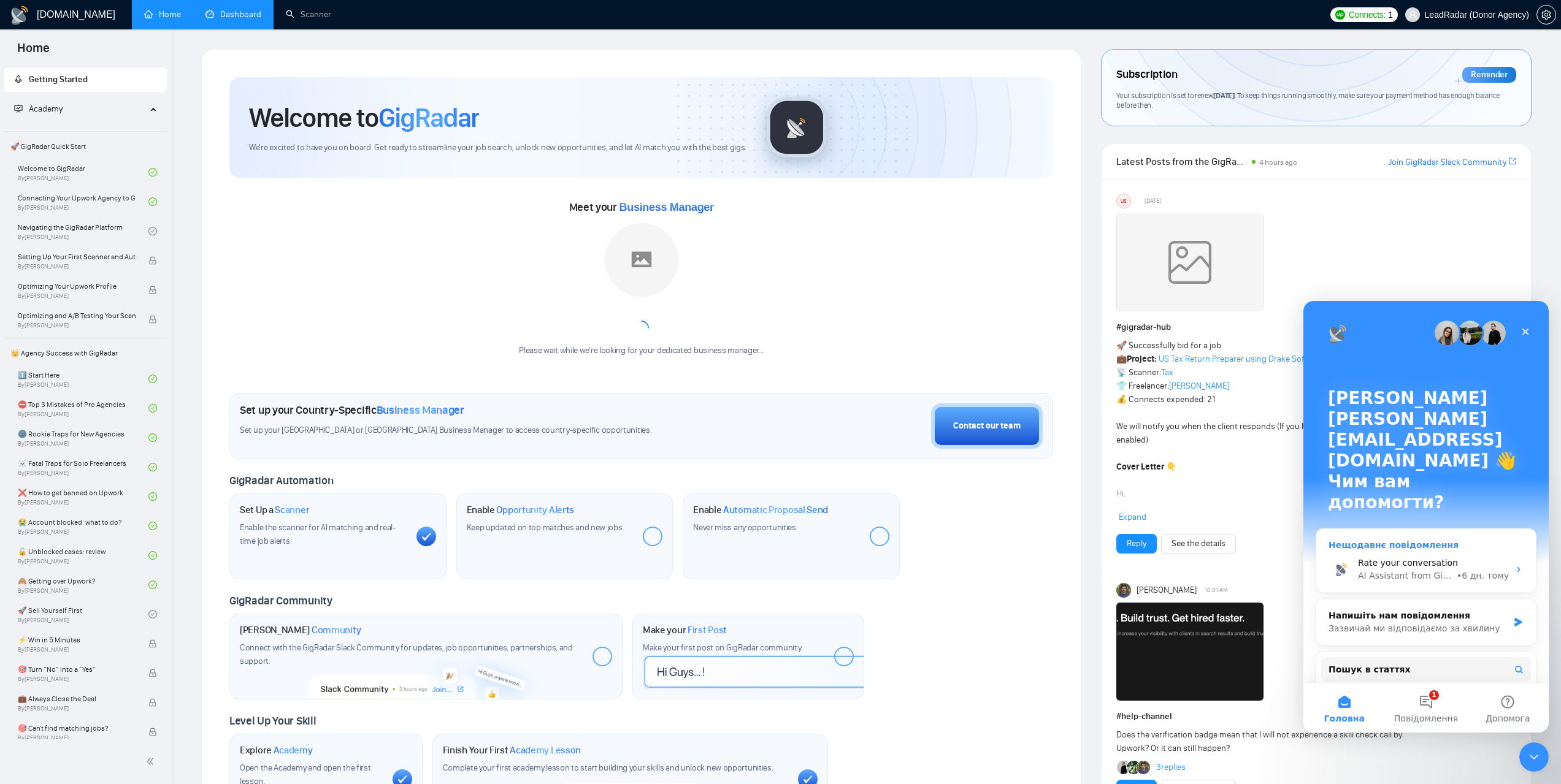
click at [1489, 570] on div "• 6 дн. тому" at bounding box center [1482, 576] width 52 height 13
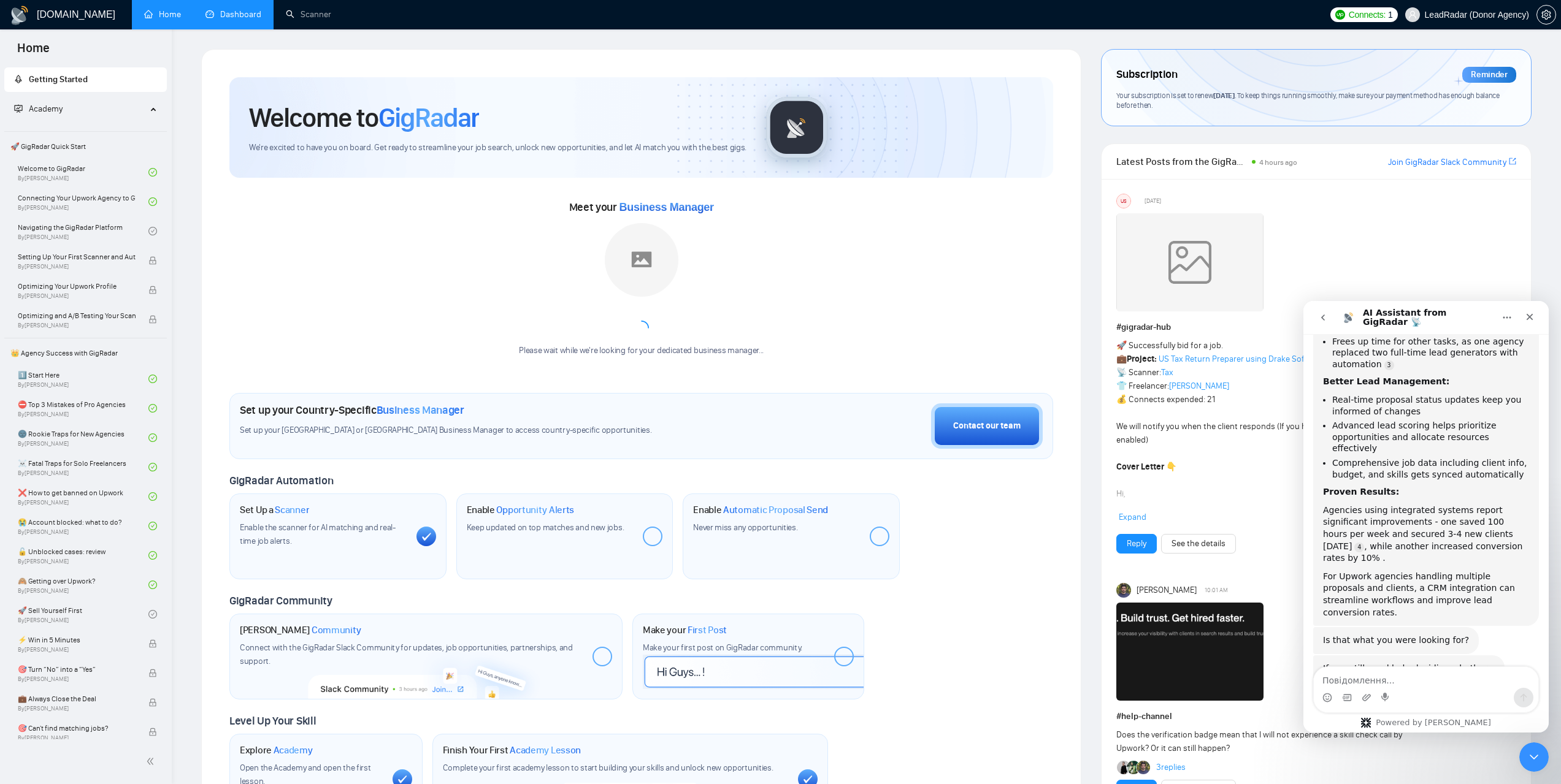
click at [1376, 680] on textarea "Повідомлення..." at bounding box center [1426, 677] width 225 height 21
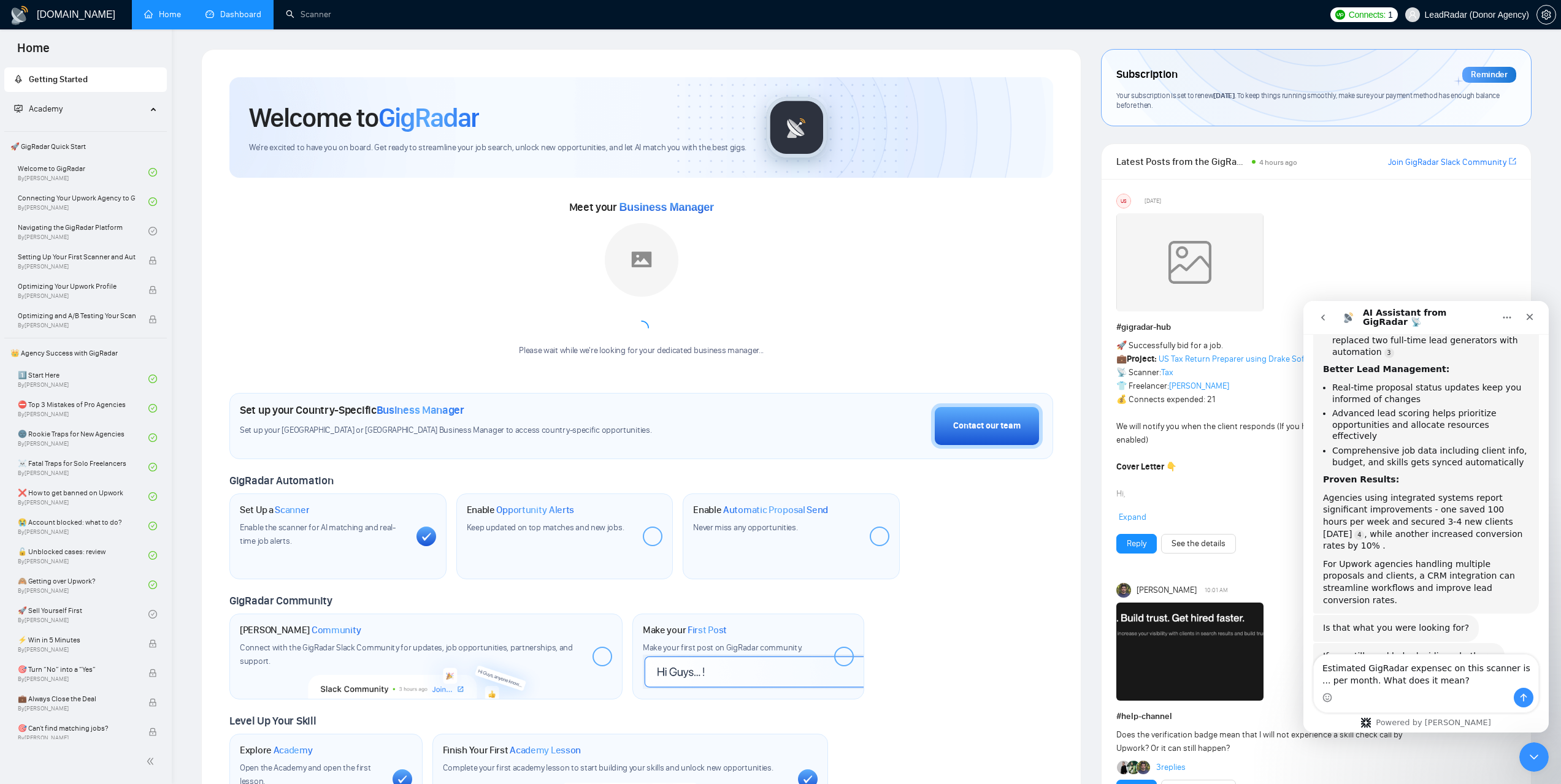
type textarea "Estimated GigRadar expensec on this scanner is ... per month. What does it mean?"
click at [1520, 692] on button "Надіслати повідомлення…" at bounding box center [1524, 697] width 20 height 20
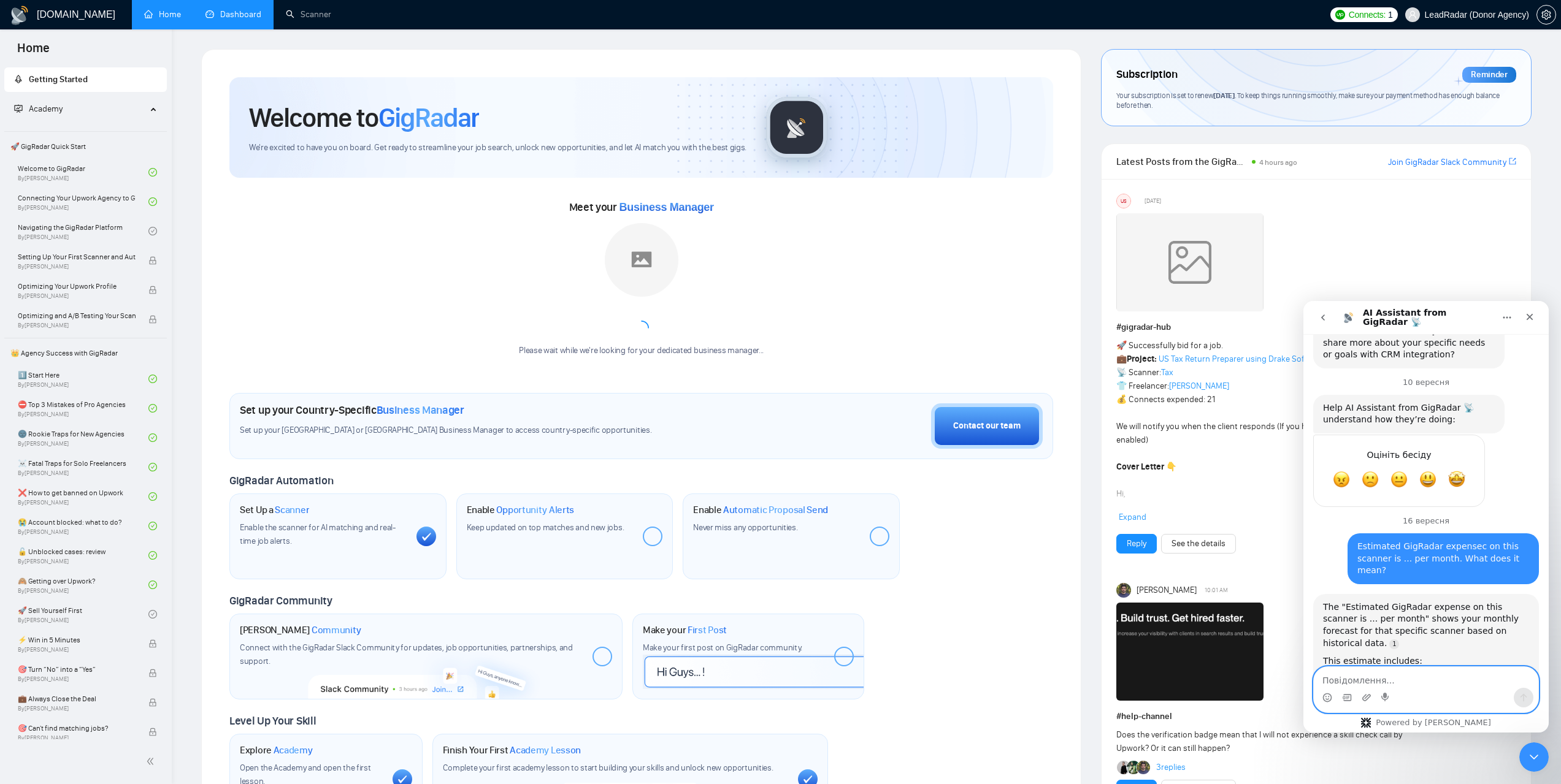
scroll to position [2744, 0]
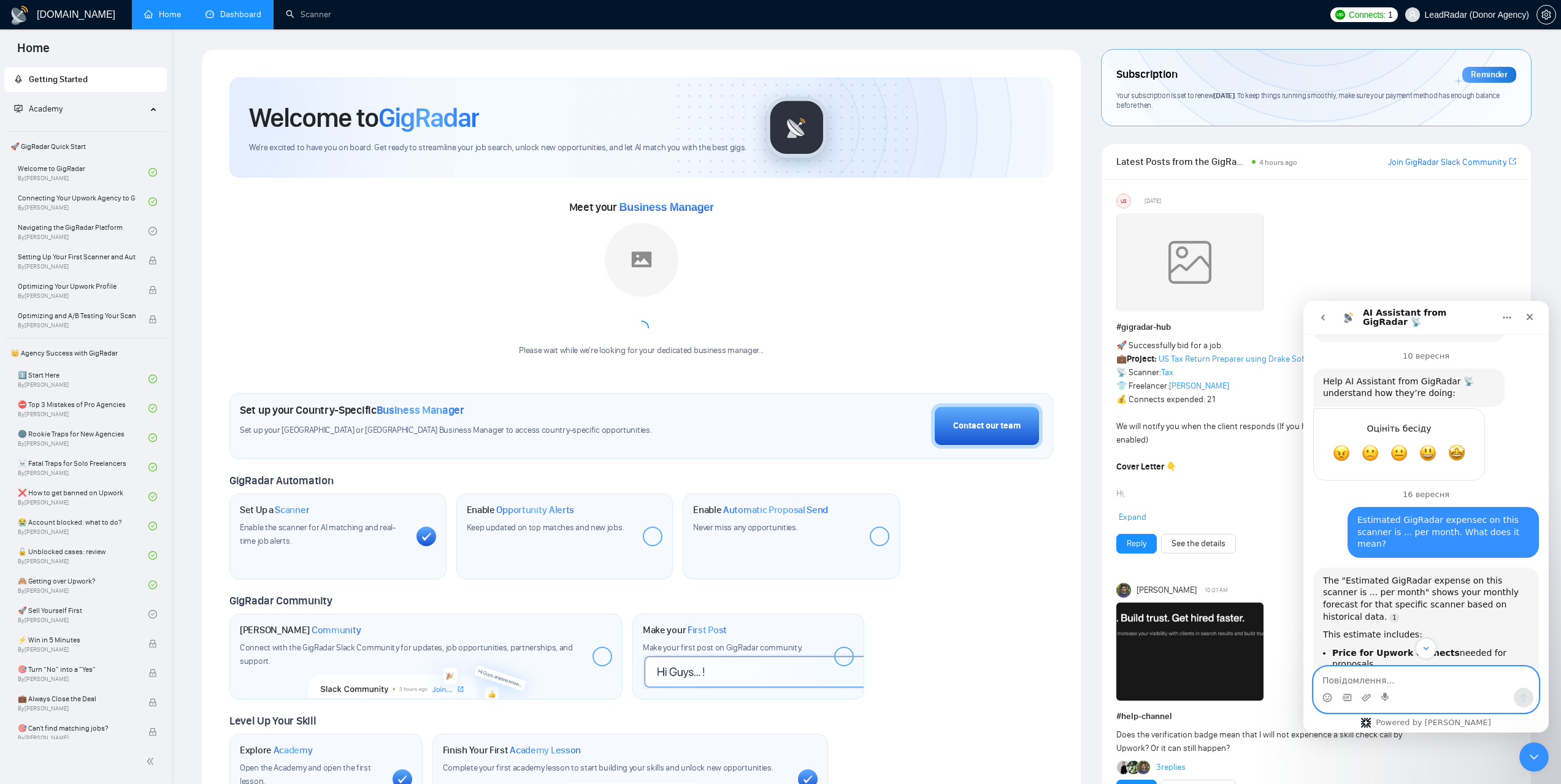
click at [1385, 684] on textarea "Повідомлення..." at bounding box center [1426, 677] width 225 height 21
paste textarea "can you describe or guide me to article, why the best or optimized scanner must…"
type textarea "can you describe or guide me to article, why the best or optimized scanner must…"
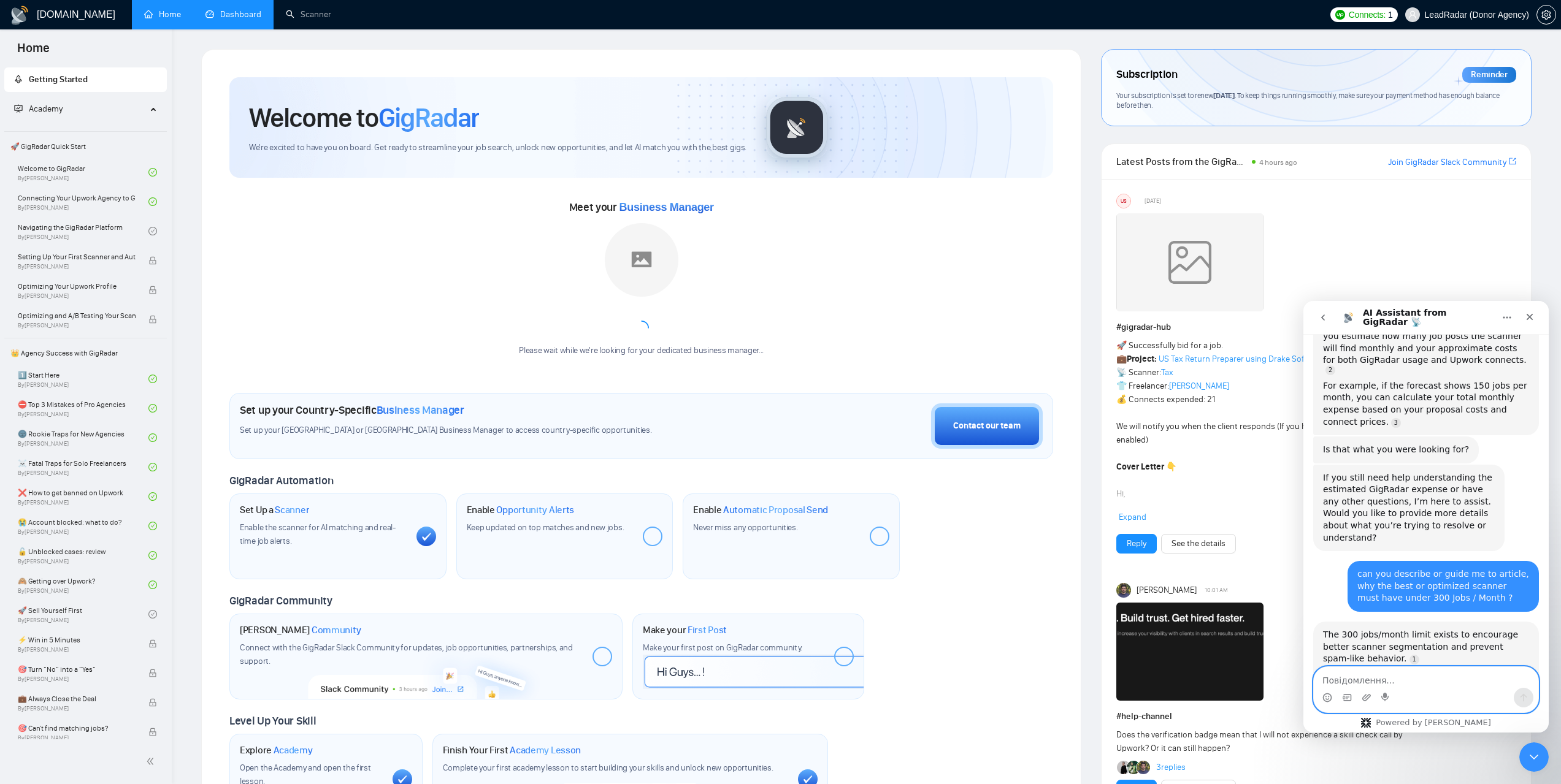
scroll to position [3169, 0]
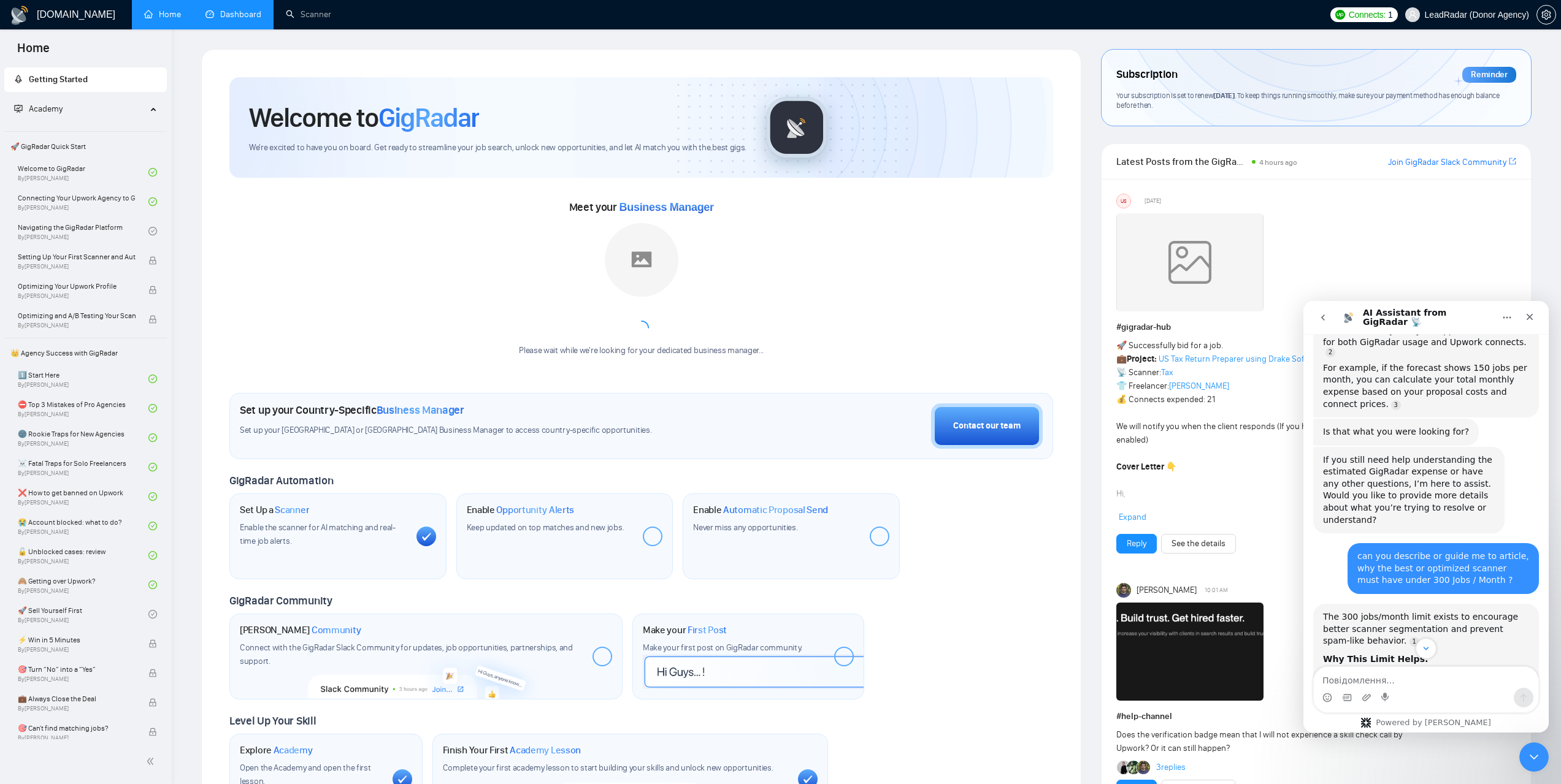
click at [1332, 319] on button "go back" at bounding box center [1323, 317] width 23 height 23
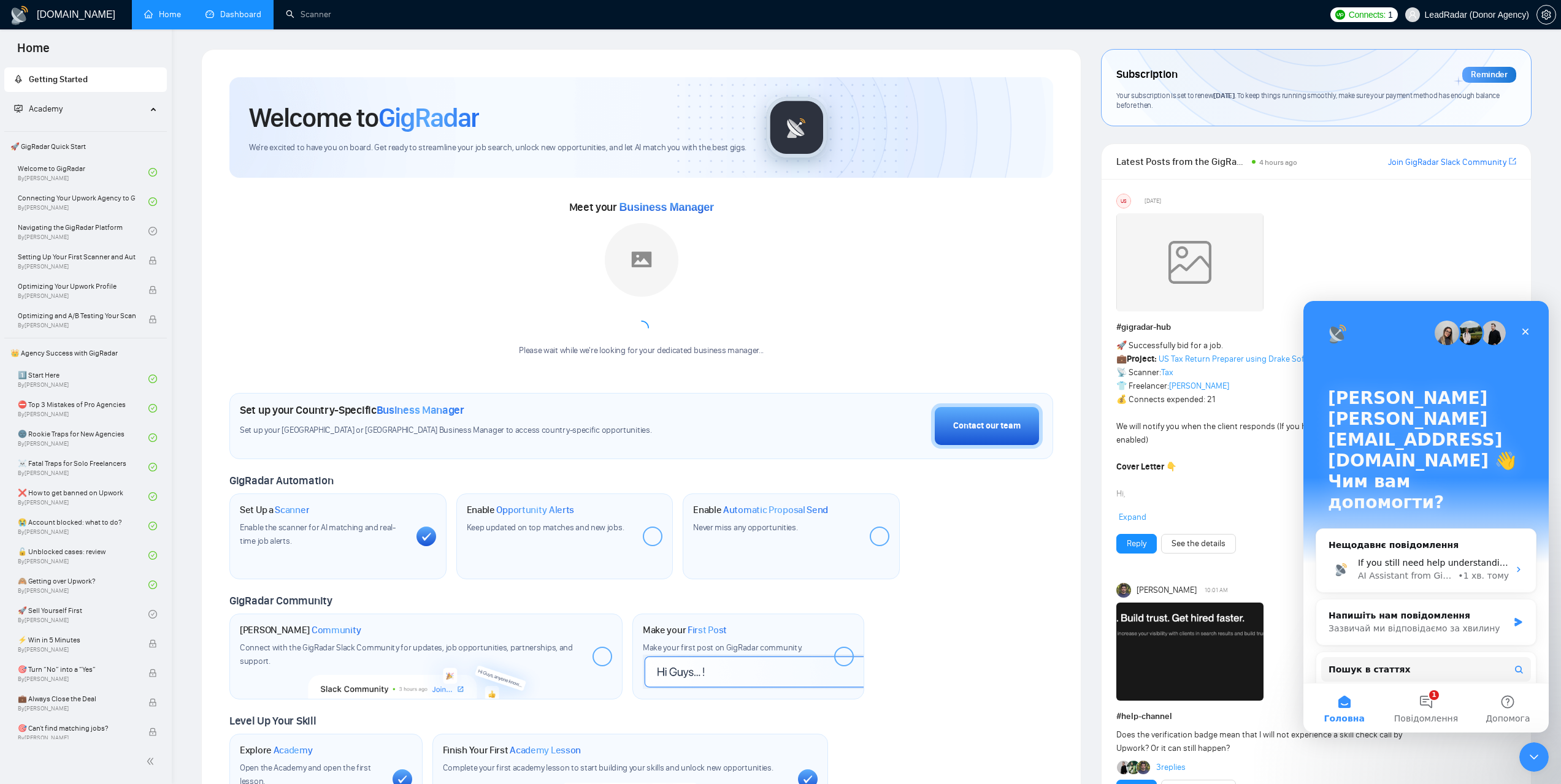
scroll to position [0, 0]
click at [1028, 49] on div "Welcome to GigRadar We're excited to have you on board. Get ready to streamline…" at bounding box center [641, 451] width 880 height 804
click at [1524, 332] on icon "Закрити" at bounding box center [1526, 332] width 6 height 6
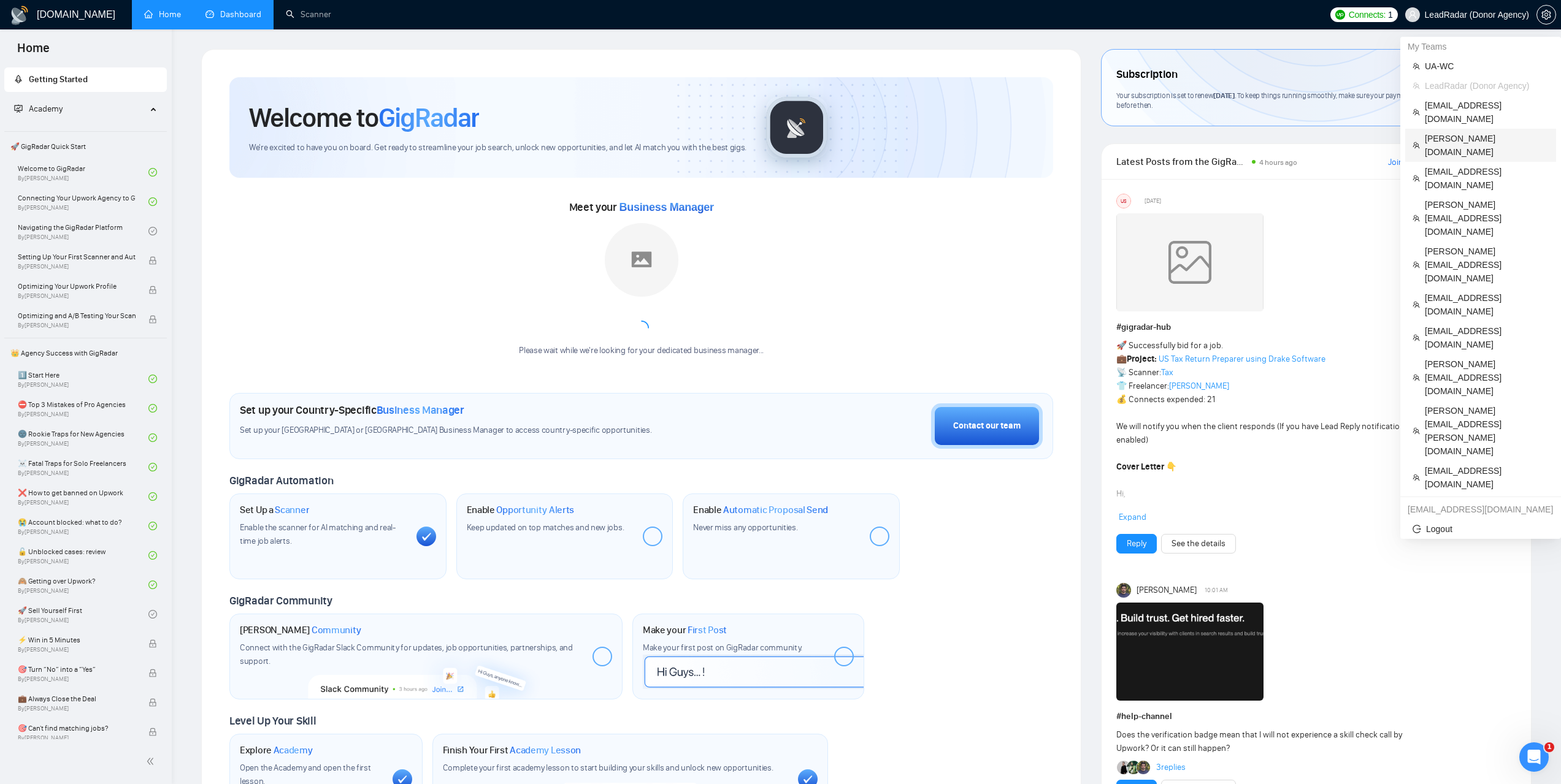
drag, startPoint x: 1446, startPoint y: 124, endPoint x: 149, endPoint y: 57, distance: 1298.7
click at [1447, 132] on span "[PERSON_NAME][DOMAIN_NAME]" at bounding box center [1487, 146] width 124 height 27
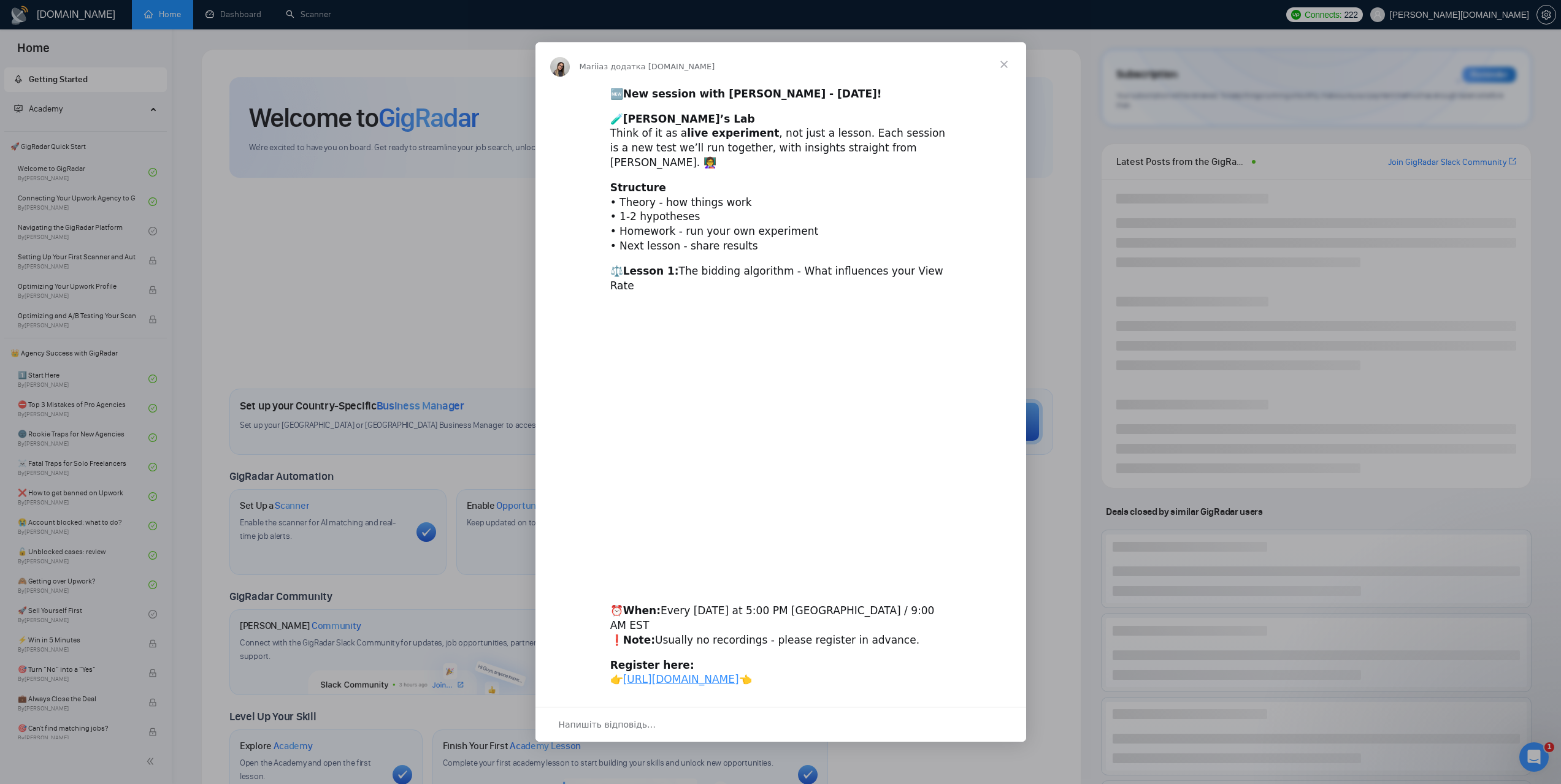
click at [263, 17] on div "Месенджер Intercom" at bounding box center [780, 392] width 1561 height 784
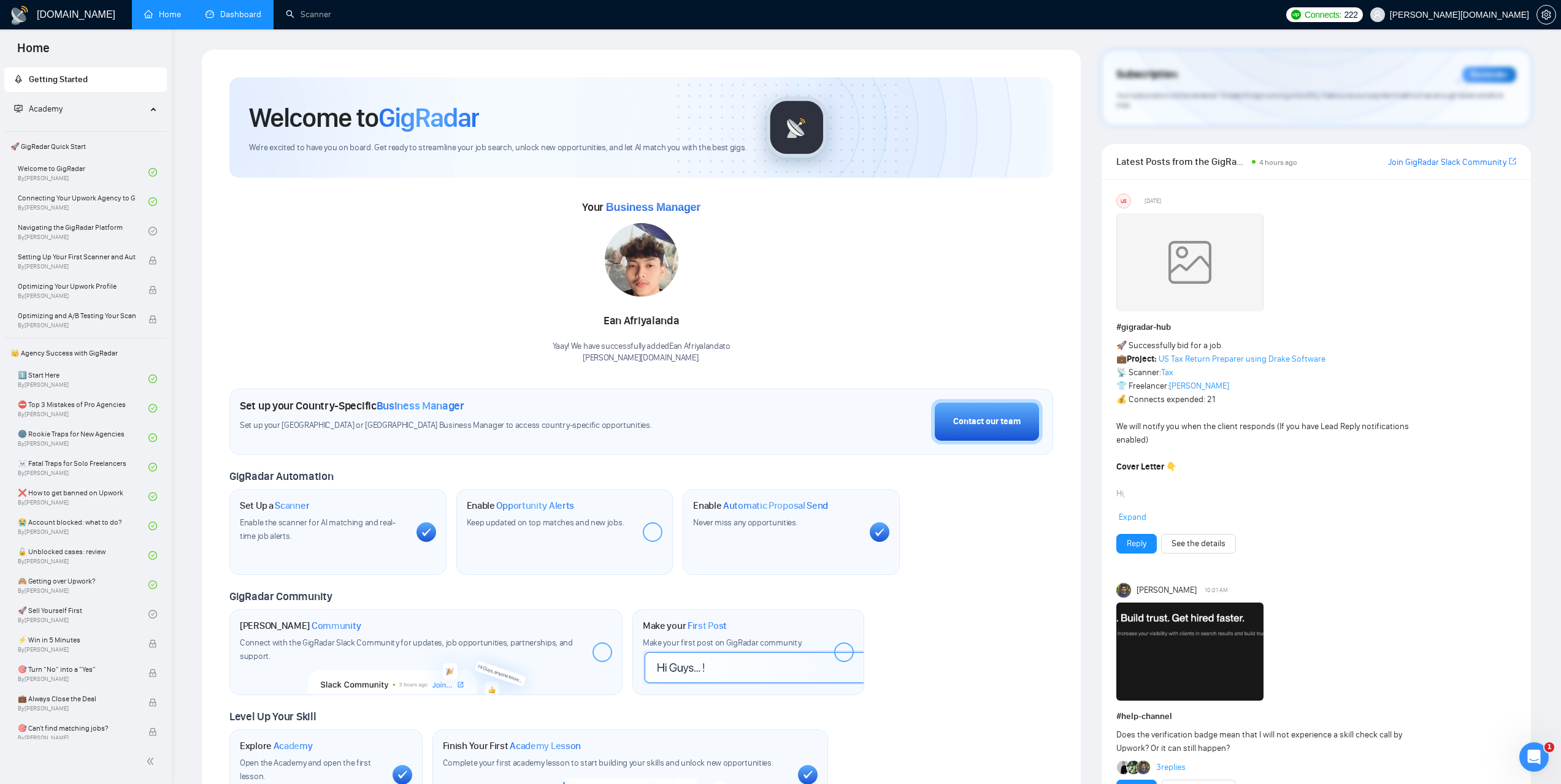
click at [250, 20] on link "Dashboard" at bounding box center [233, 14] width 56 height 10
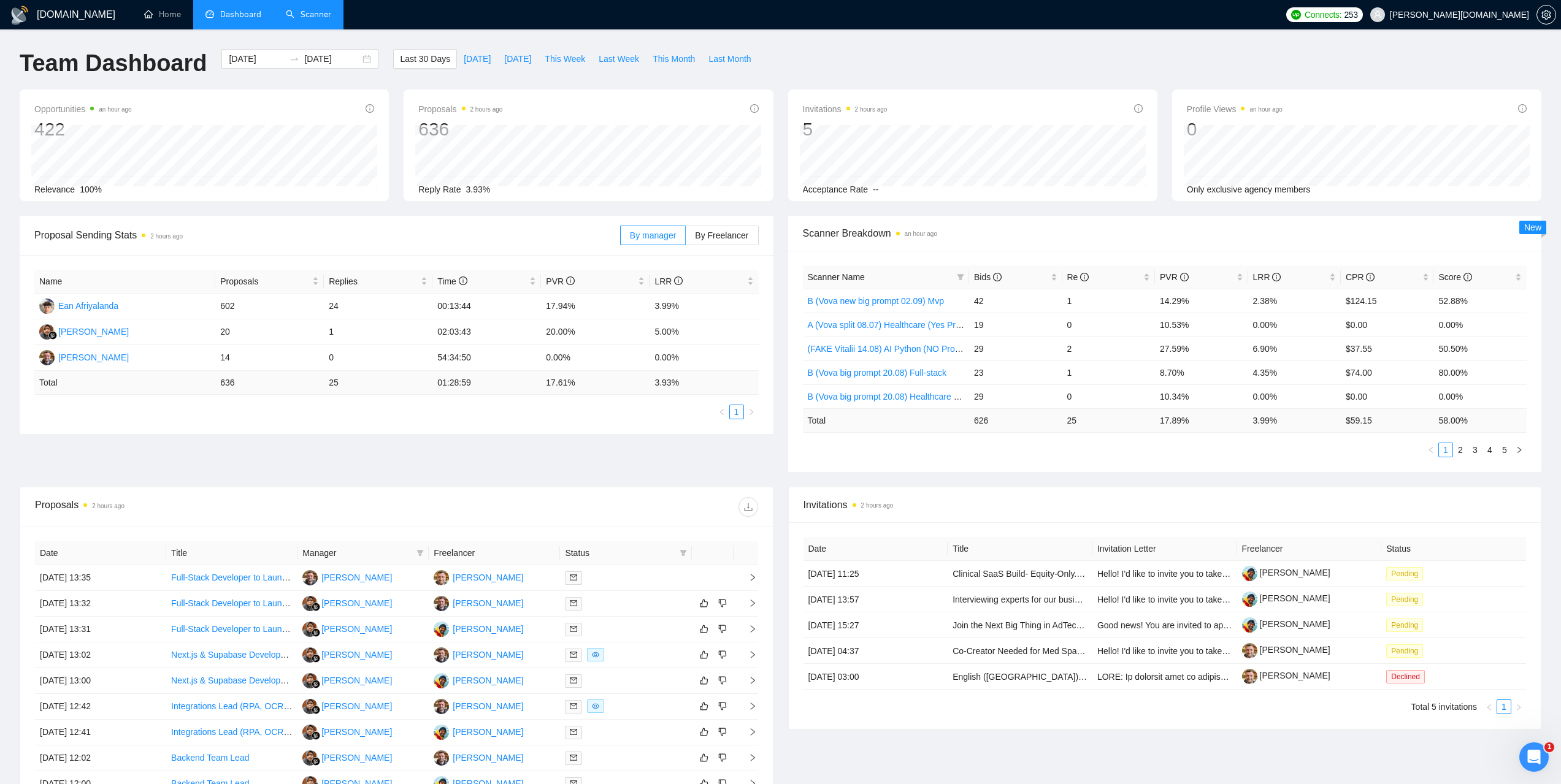
click at [307, 10] on link "Scanner" at bounding box center [308, 14] width 45 height 10
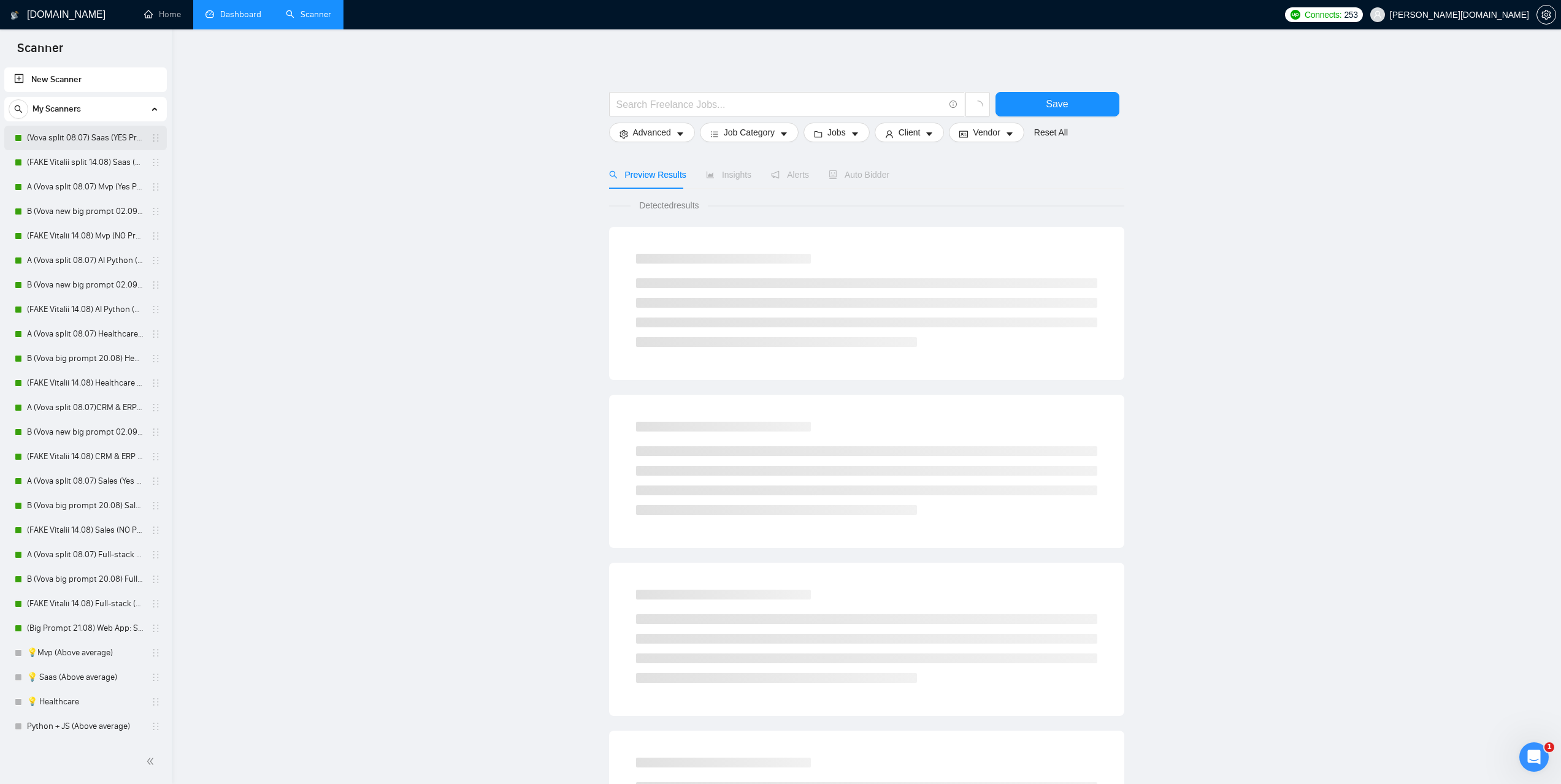
click at [57, 142] on link "(Vova split 08.07) Saas (YES Prompt 13.08)" at bounding box center [85, 138] width 116 height 25
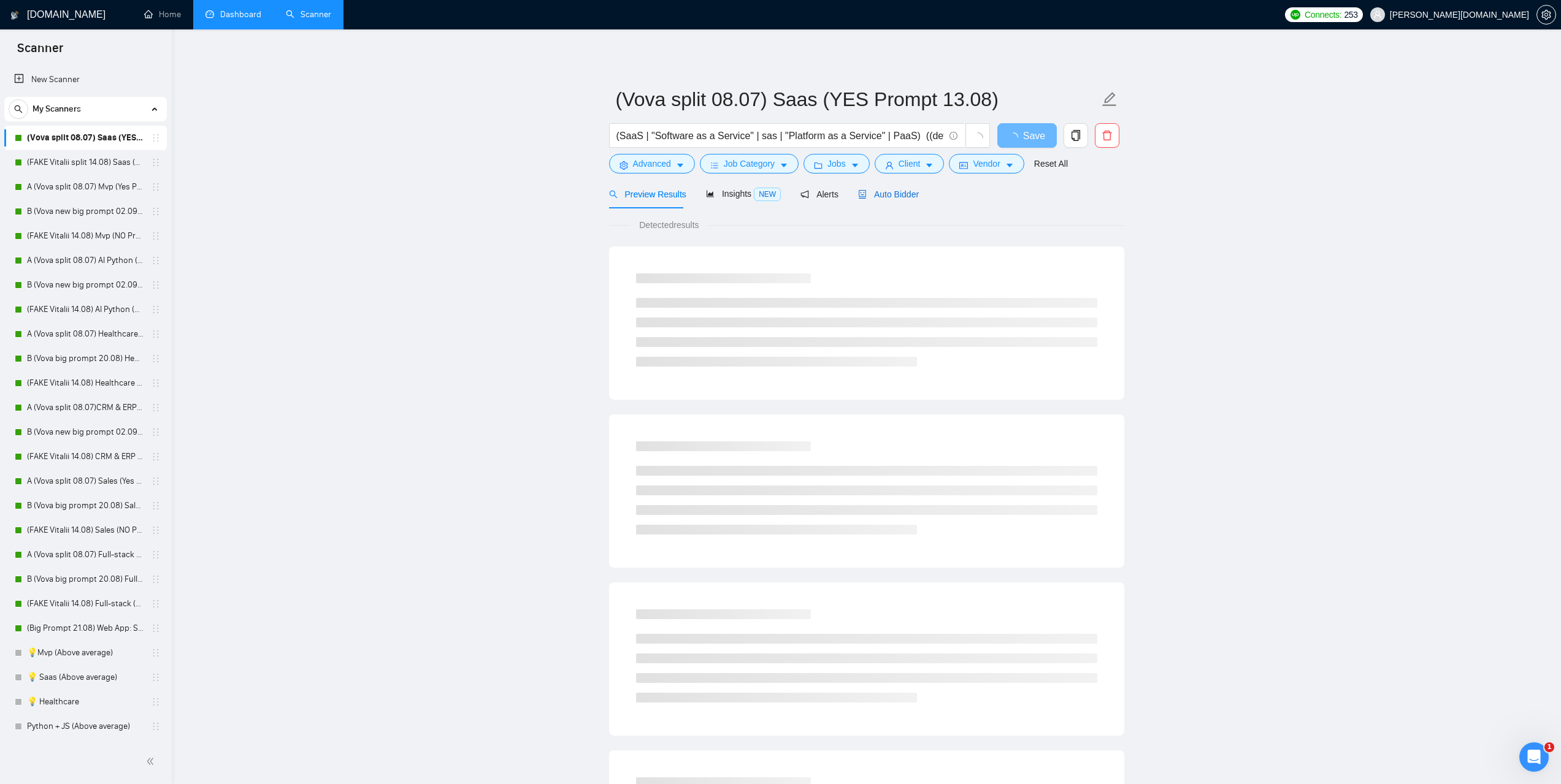
click at [883, 196] on span "Auto Bidder" at bounding box center [889, 194] width 61 height 10
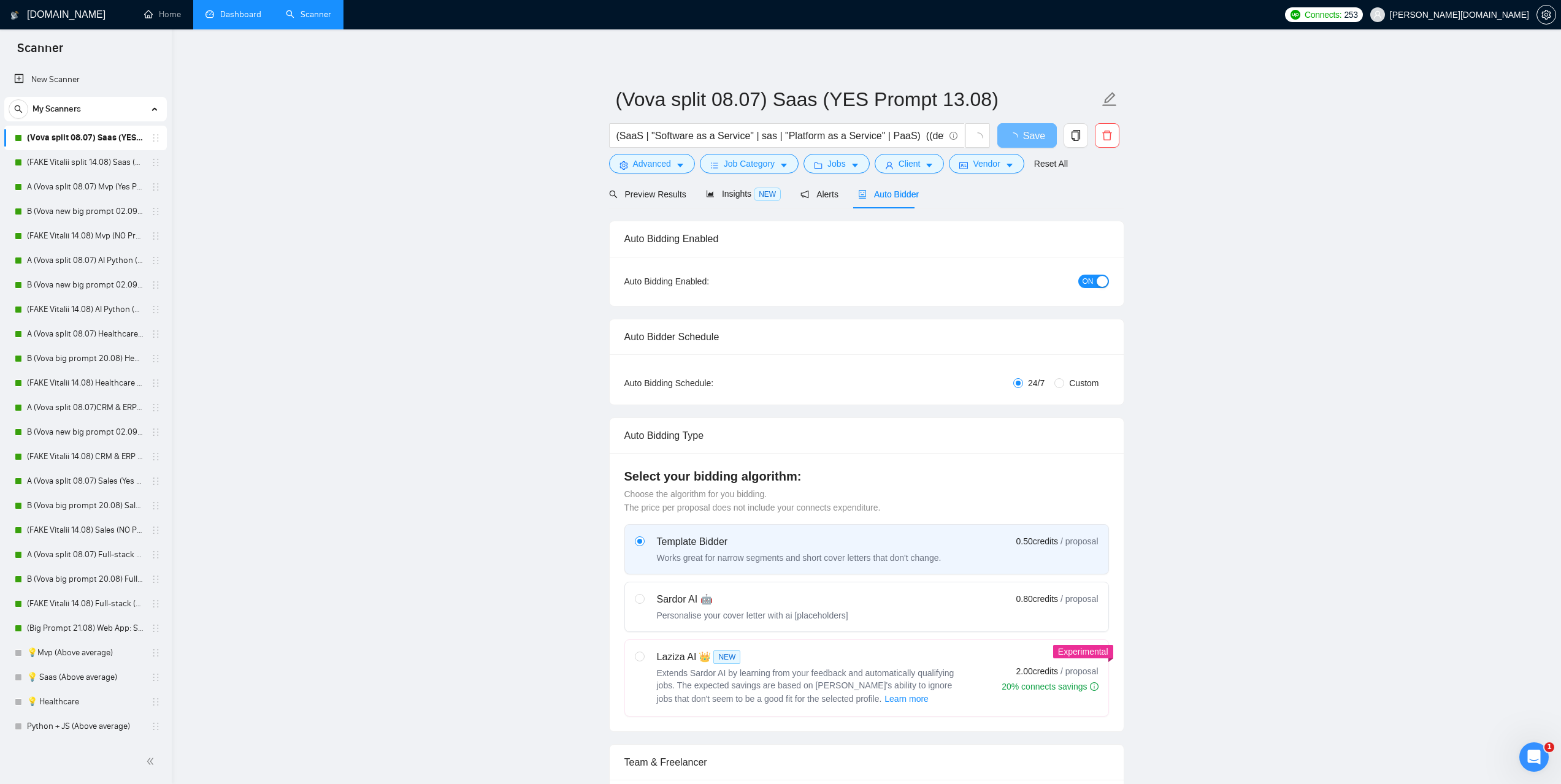
radio input "false"
radio input "true"
checkbox input "true"
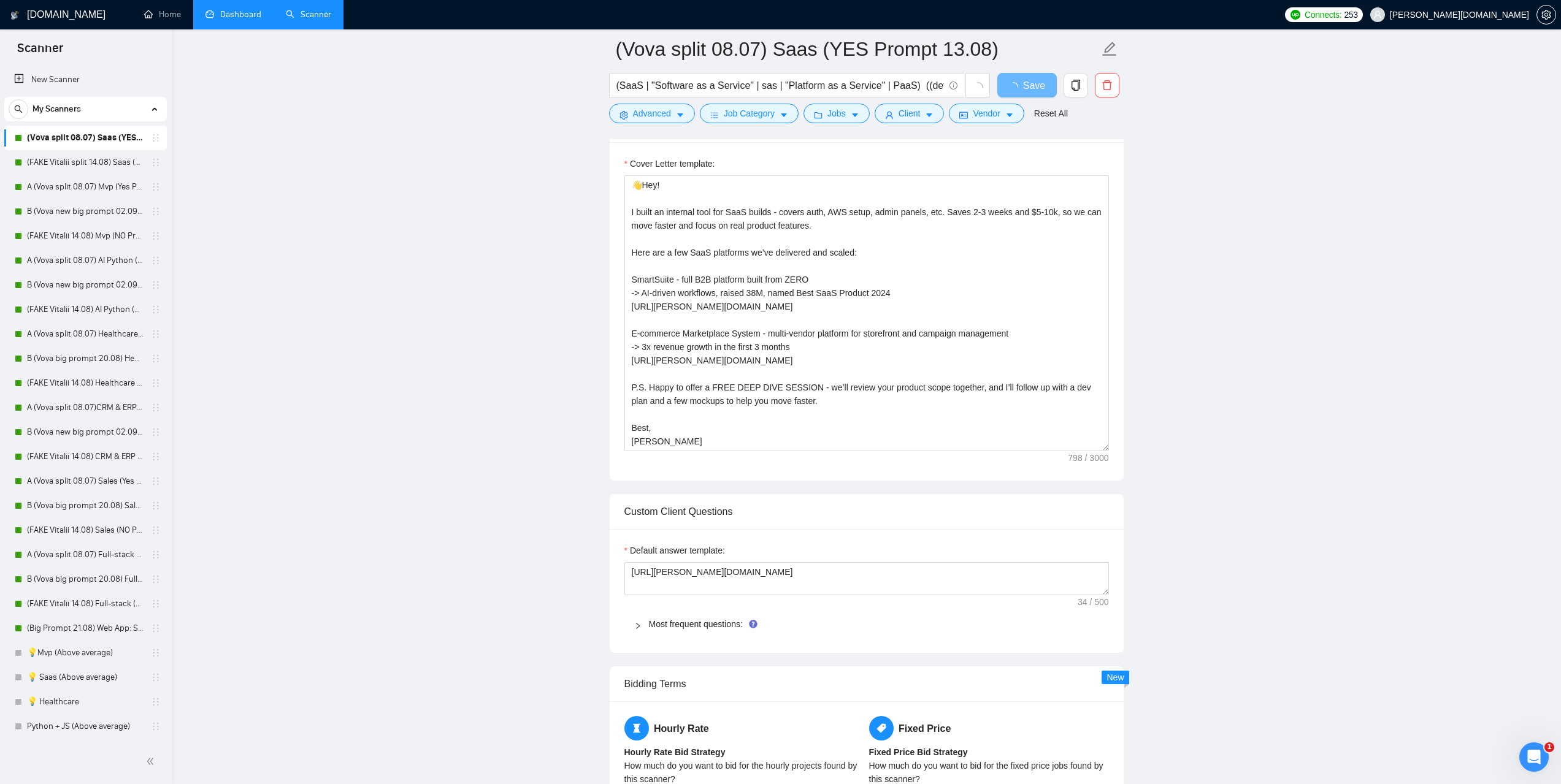
scroll to position [981, 0]
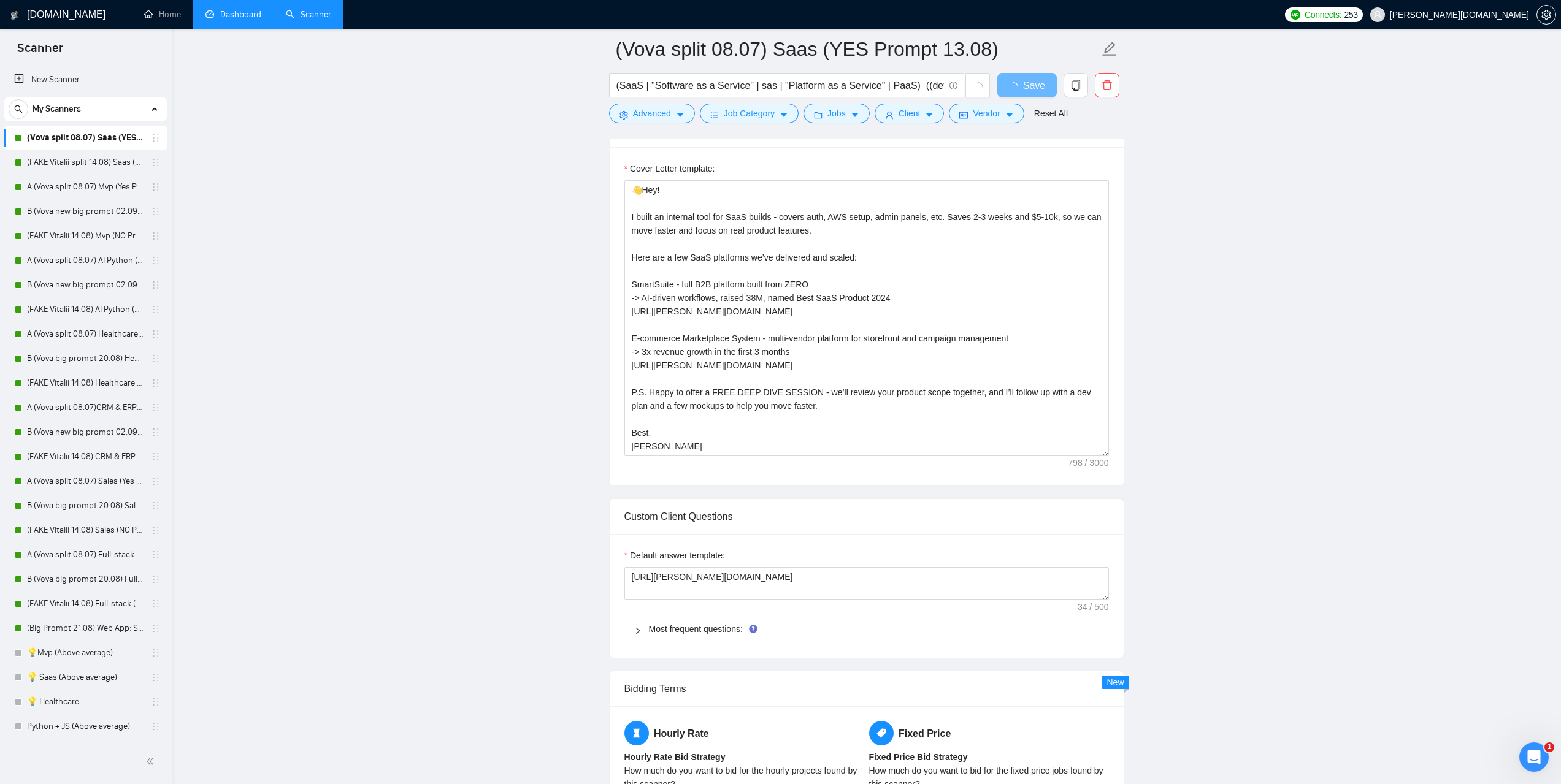
drag, startPoint x: 1108, startPoint y: 463, endPoint x: 1088, endPoint y: 463, distance: 20.0
click at [1088, 463] on div "Cover Letter template: 👋Hey! I built an internal tool for SaaS builds - covers …" at bounding box center [867, 316] width 514 height 338
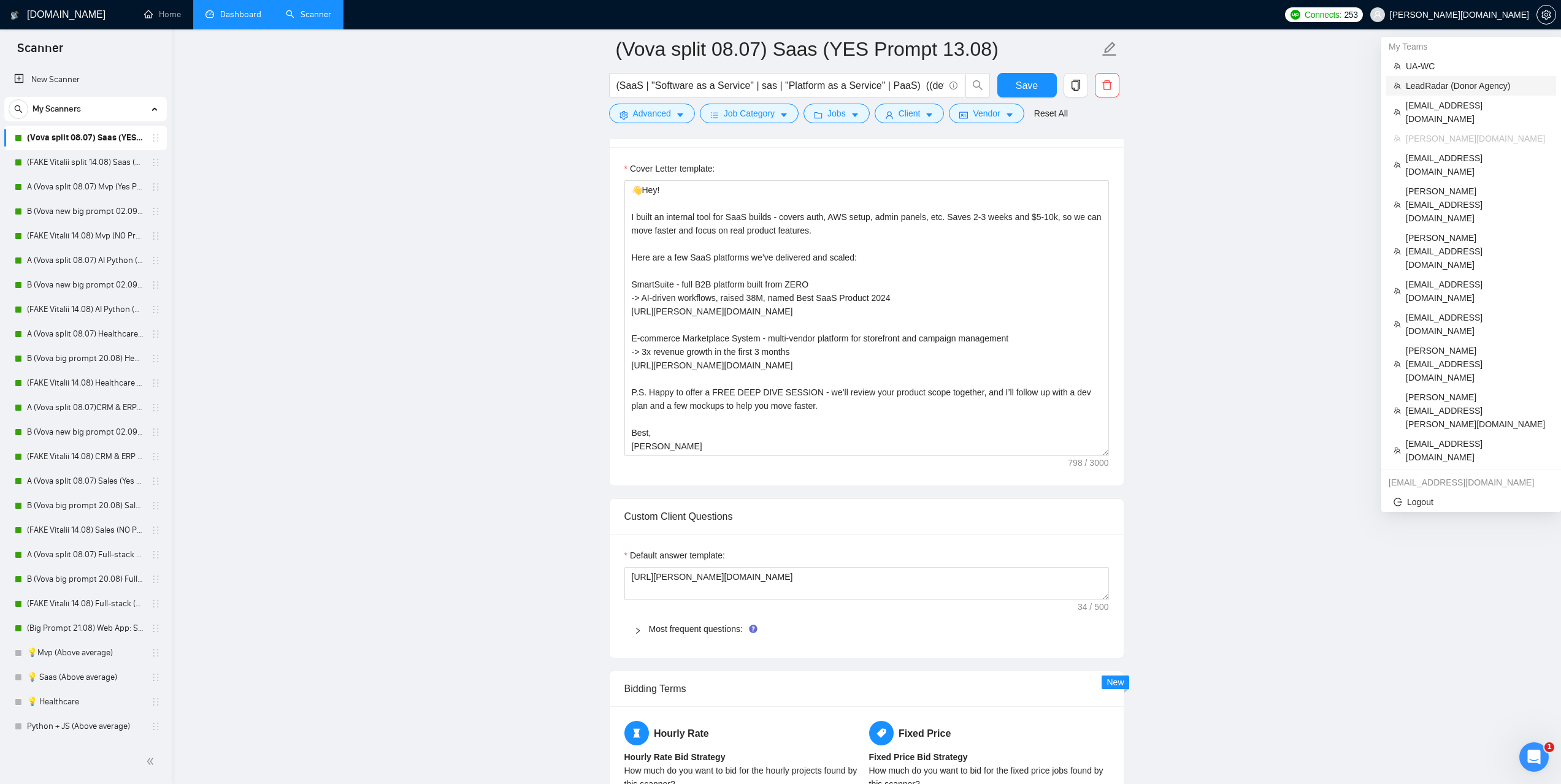
click at [1453, 88] on span "LeadRadar (Donor Agency)" at bounding box center [1477, 85] width 143 height 14
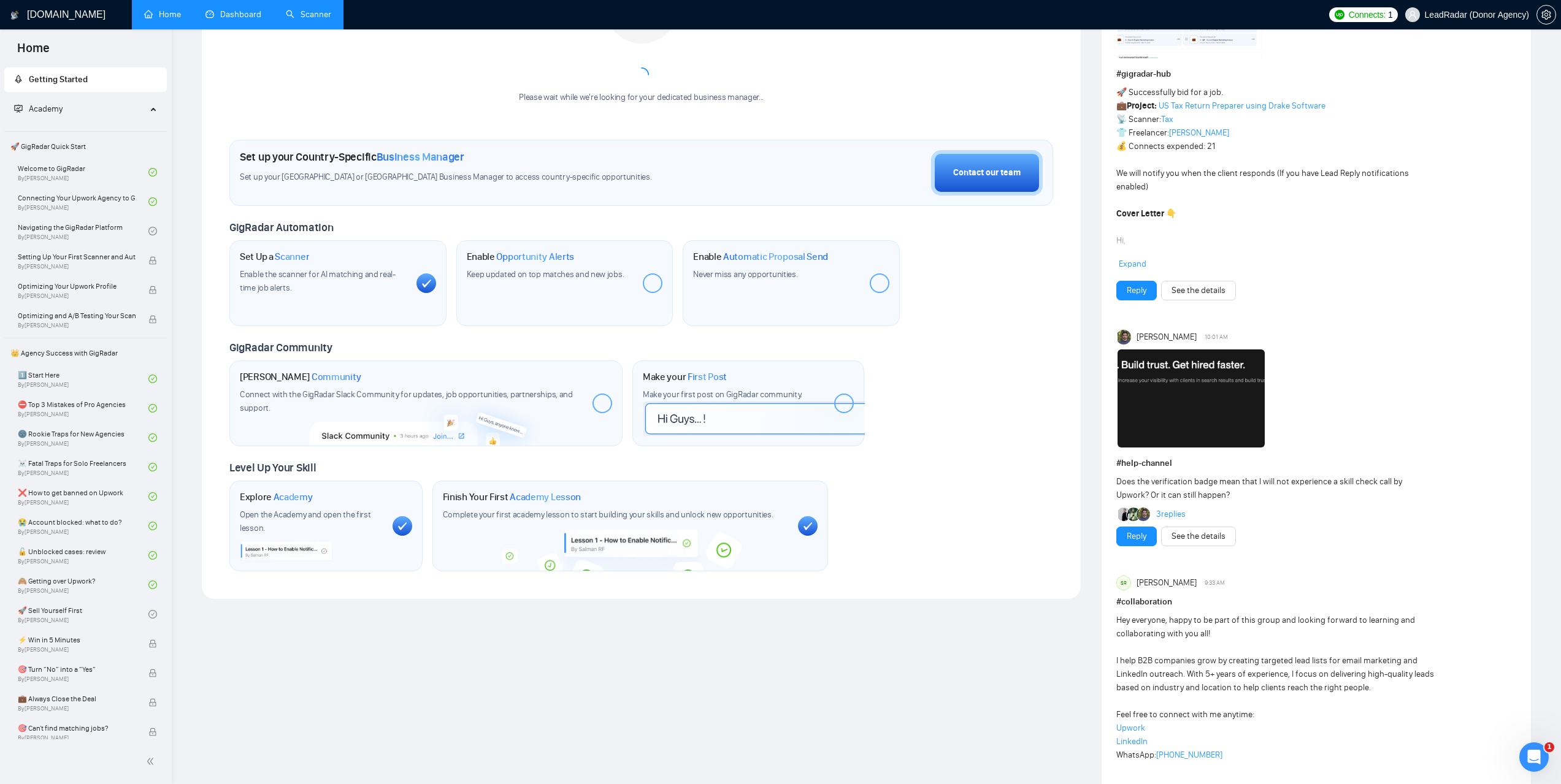
scroll to position [536, 0]
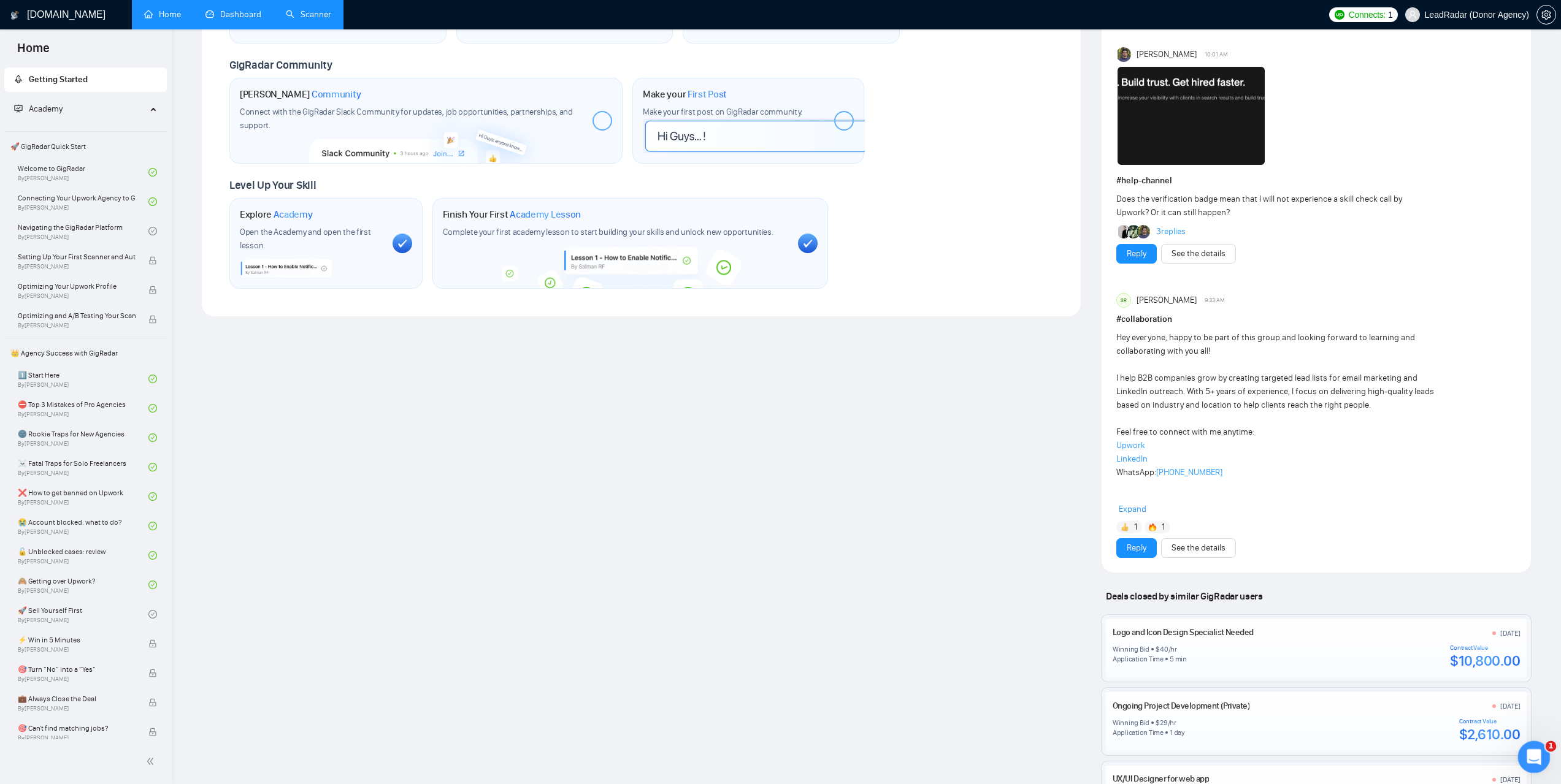
click at [1532, 753] on icon "Відкрити програму для спілкування Intercom" at bounding box center [1532, 755] width 20 height 20
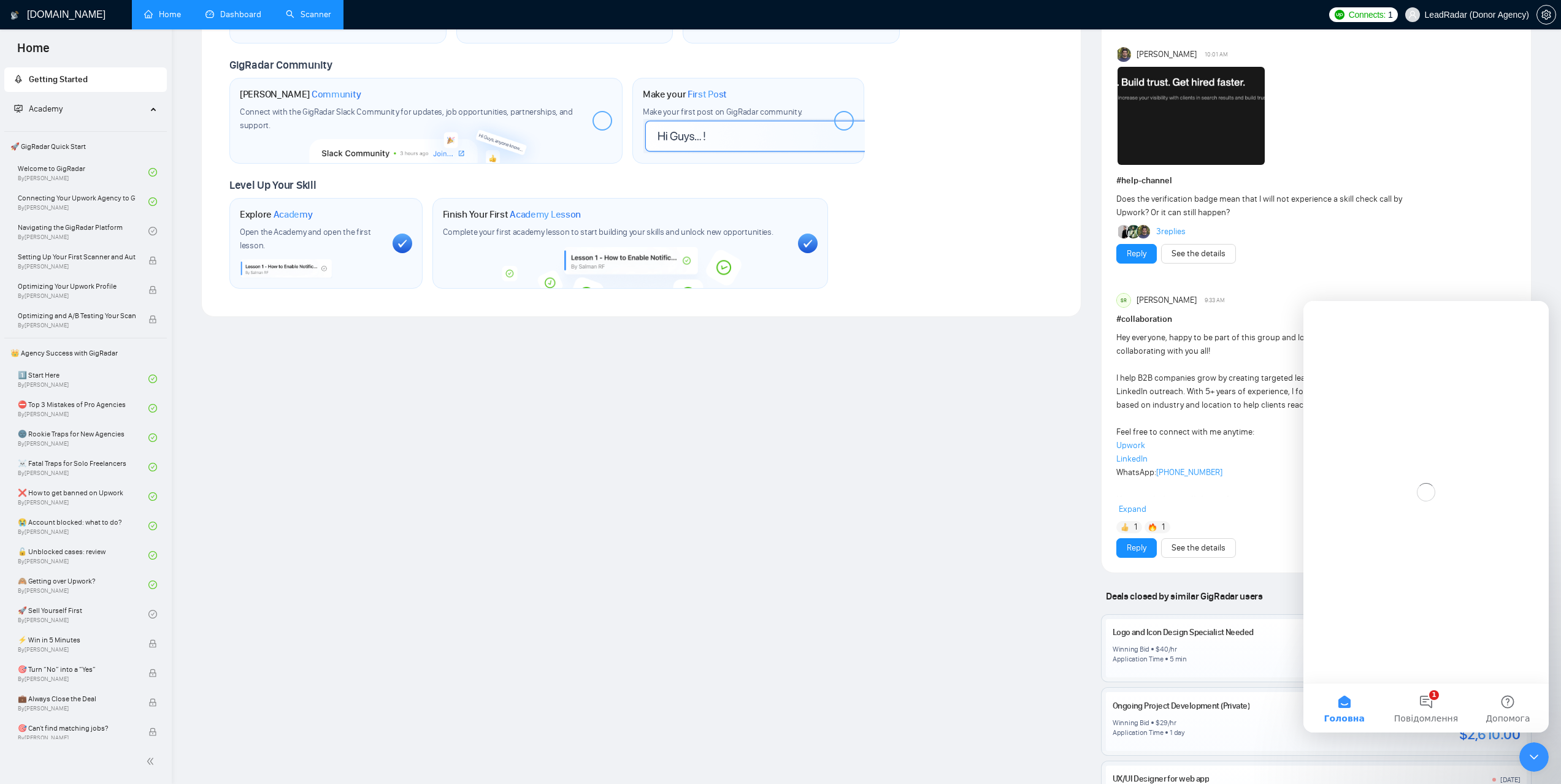
scroll to position [0, 0]
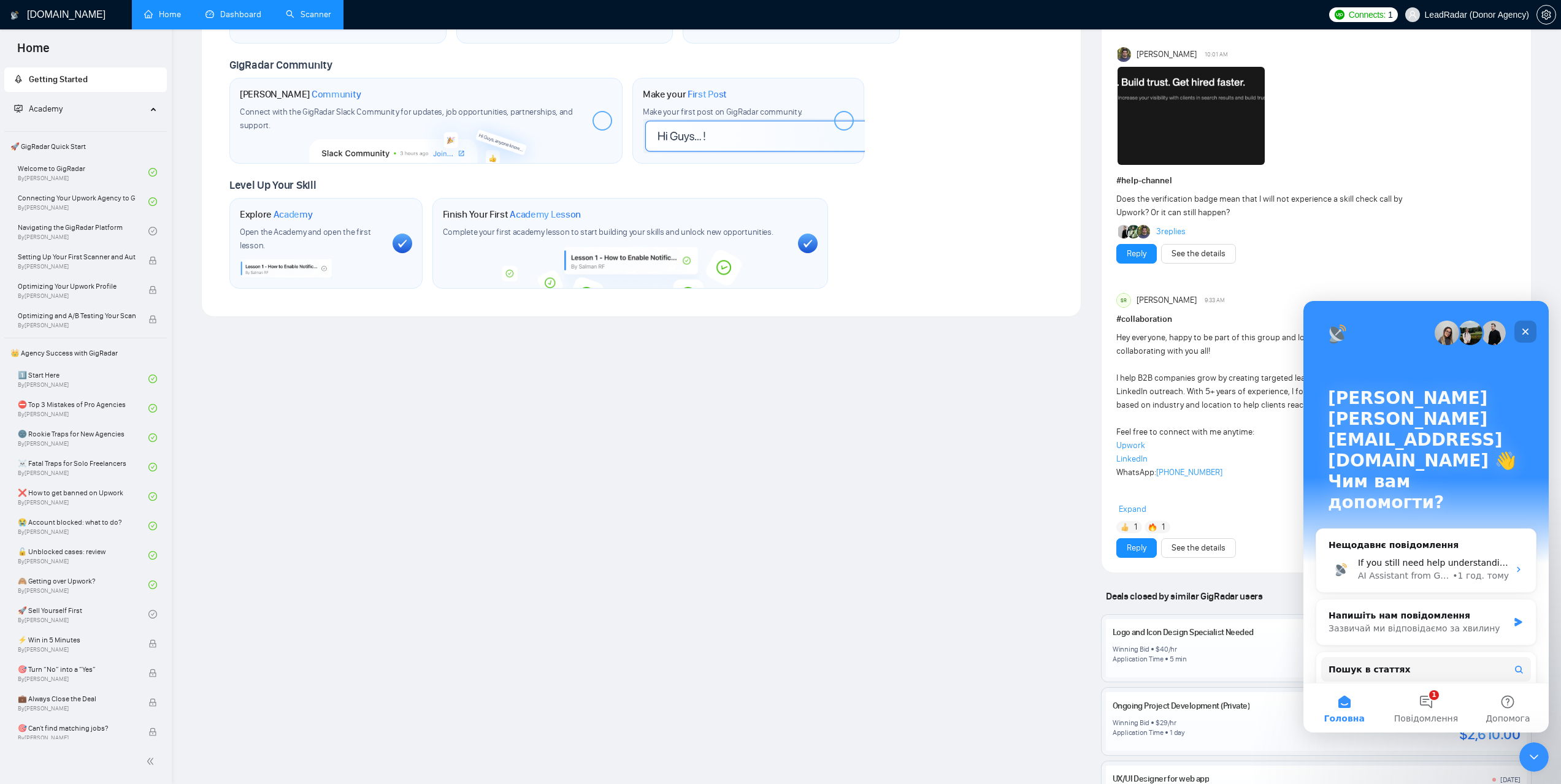
click at [1528, 335] on icon "Закрити" at bounding box center [1525, 332] width 10 height 10
